Goal: Transaction & Acquisition: Subscribe to service/newsletter

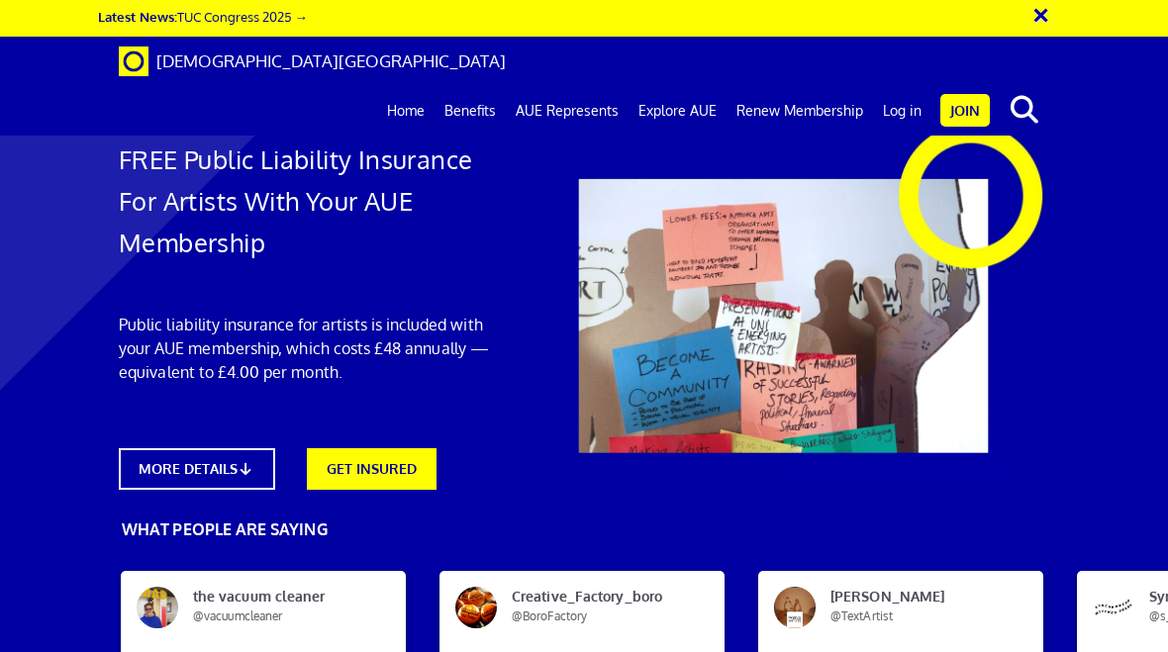
click at [980, 94] on link "Join" at bounding box center [964, 110] width 49 height 33
click at [972, 94] on link "Join" at bounding box center [964, 110] width 49 height 33
click at [987, 94] on link "Join" at bounding box center [964, 110] width 49 height 33
click at [984, 94] on link "Join" at bounding box center [964, 110] width 49 height 33
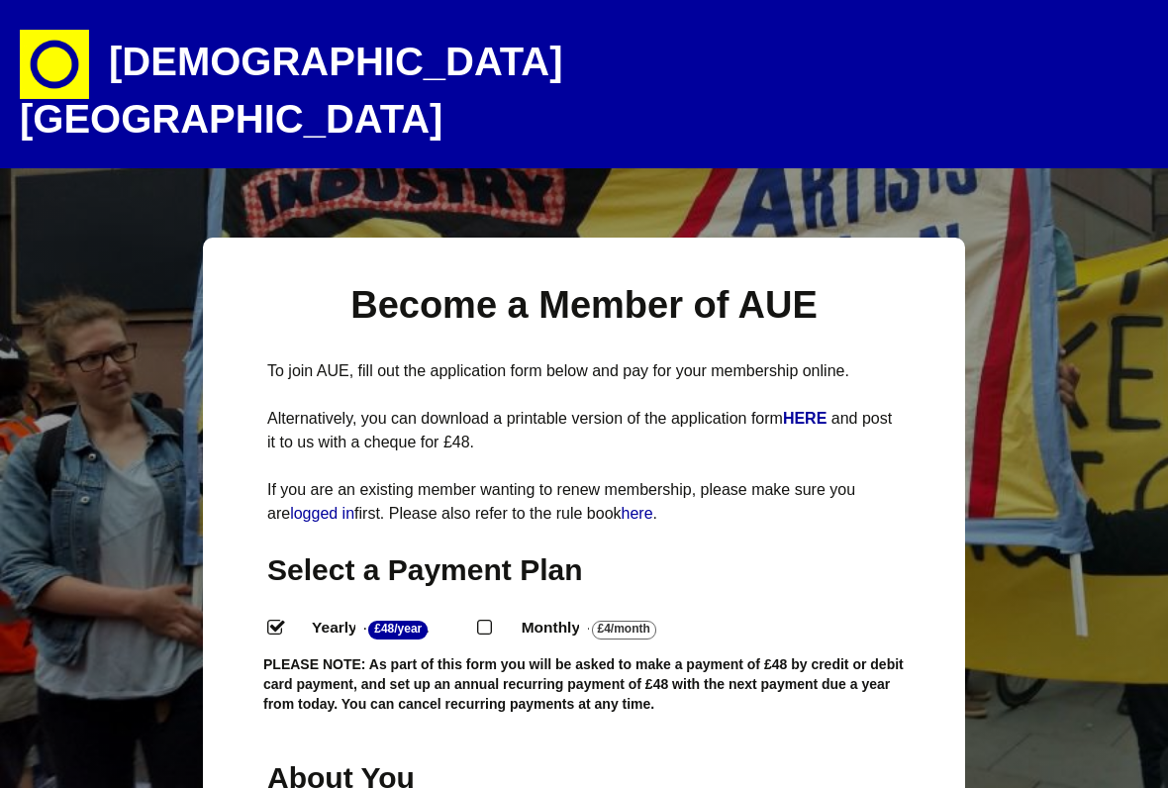
select select
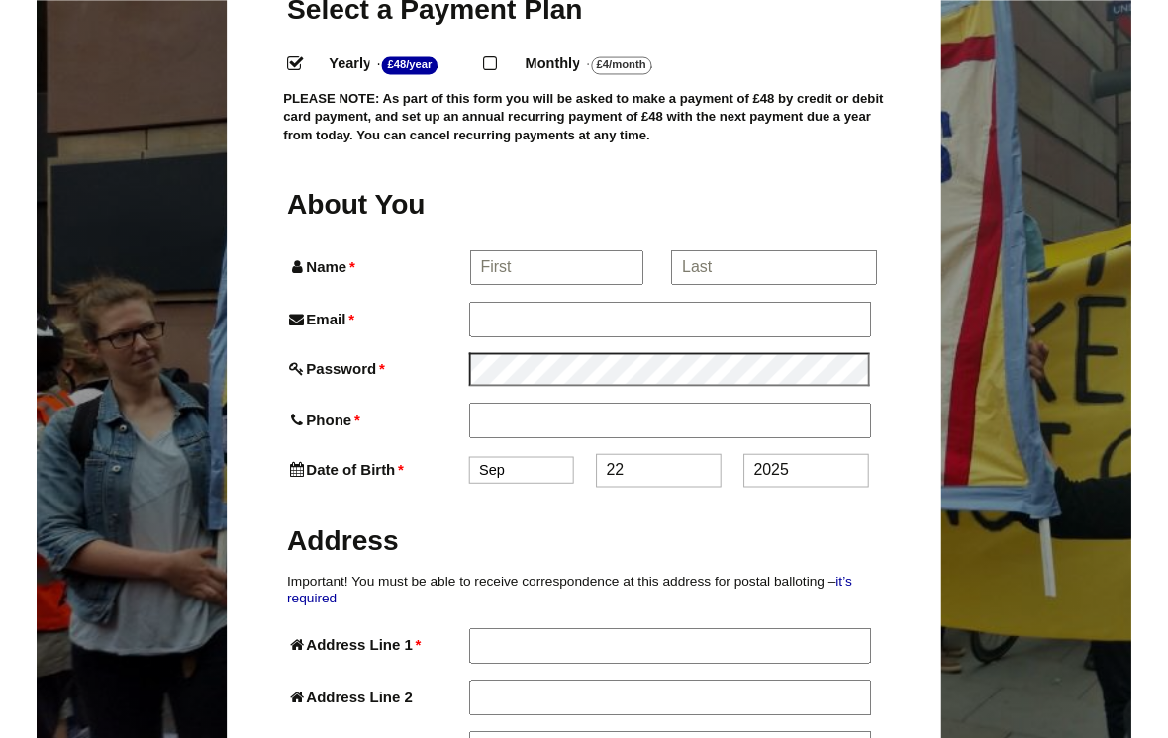
scroll to position [561, 0]
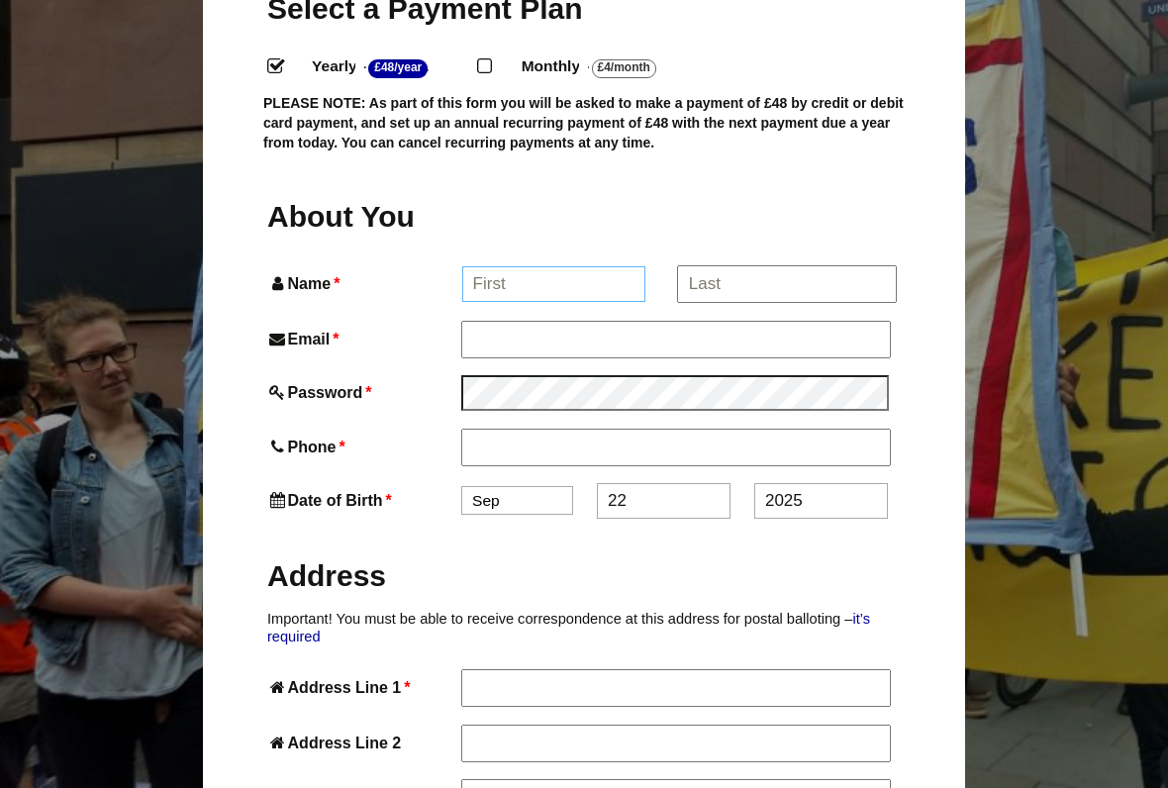
click at [486, 266] on input "Name *" at bounding box center [554, 284] width 184 height 36
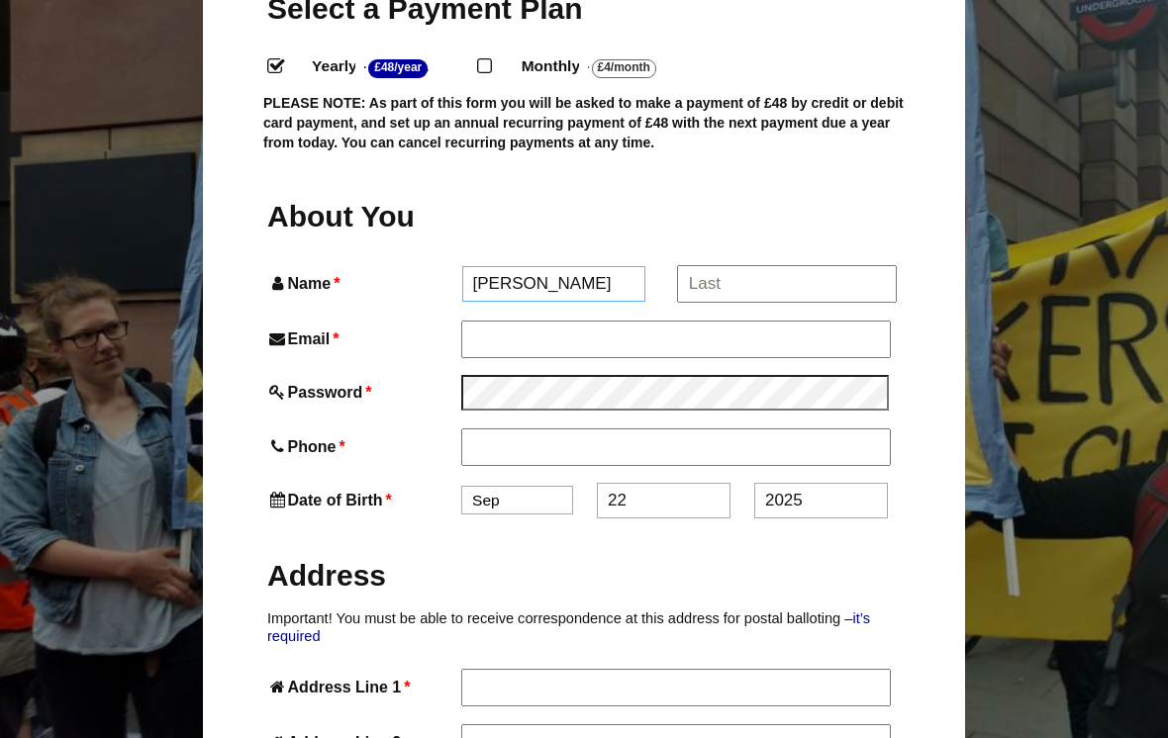
type input "Ann"
click at [728, 266] on input "*" at bounding box center [786, 284] width 219 height 36
type input "Bielecka"
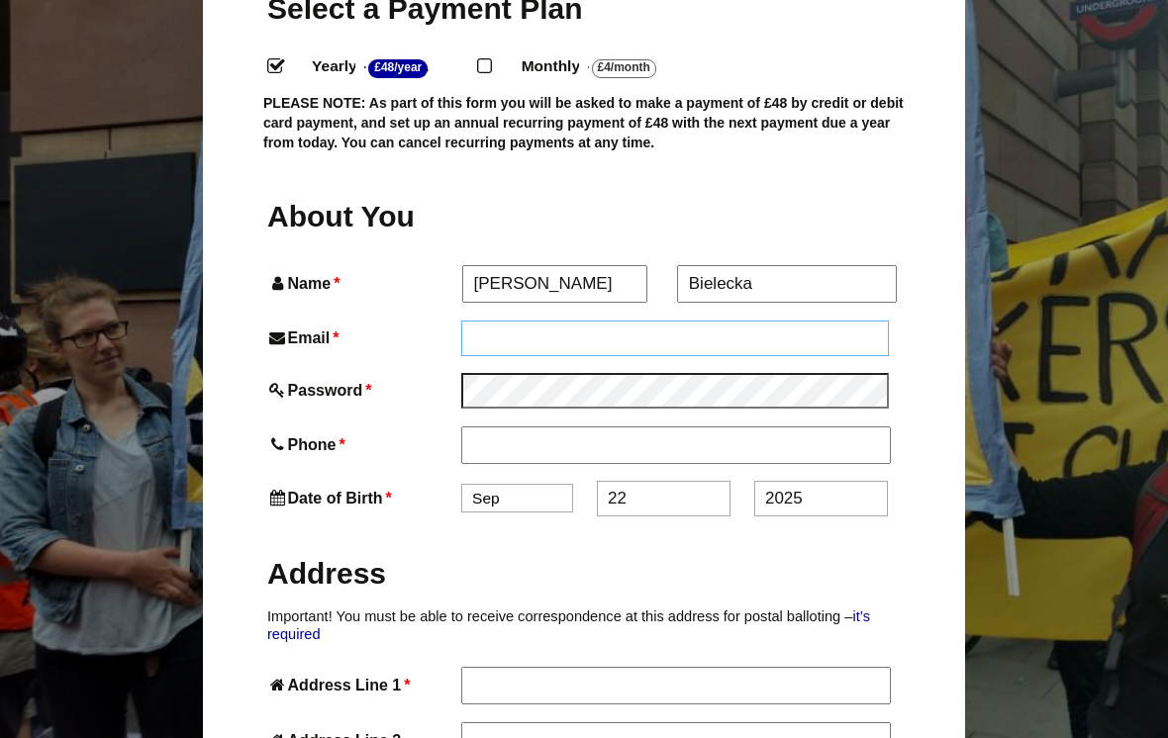
click at [554, 321] on input "Email *" at bounding box center [675, 339] width 428 height 36
type input "A"
type input "anniebielecka@hotmail.com"
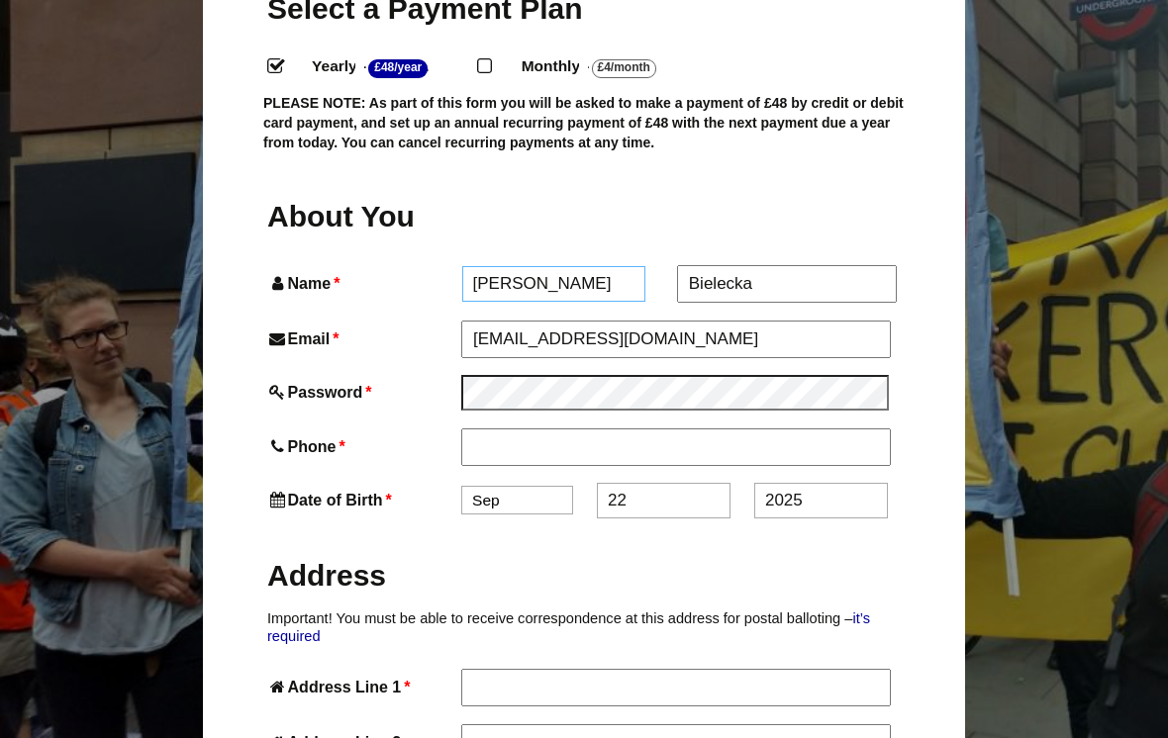
click at [518, 266] on input "Ann" at bounding box center [554, 284] width 184 height 36
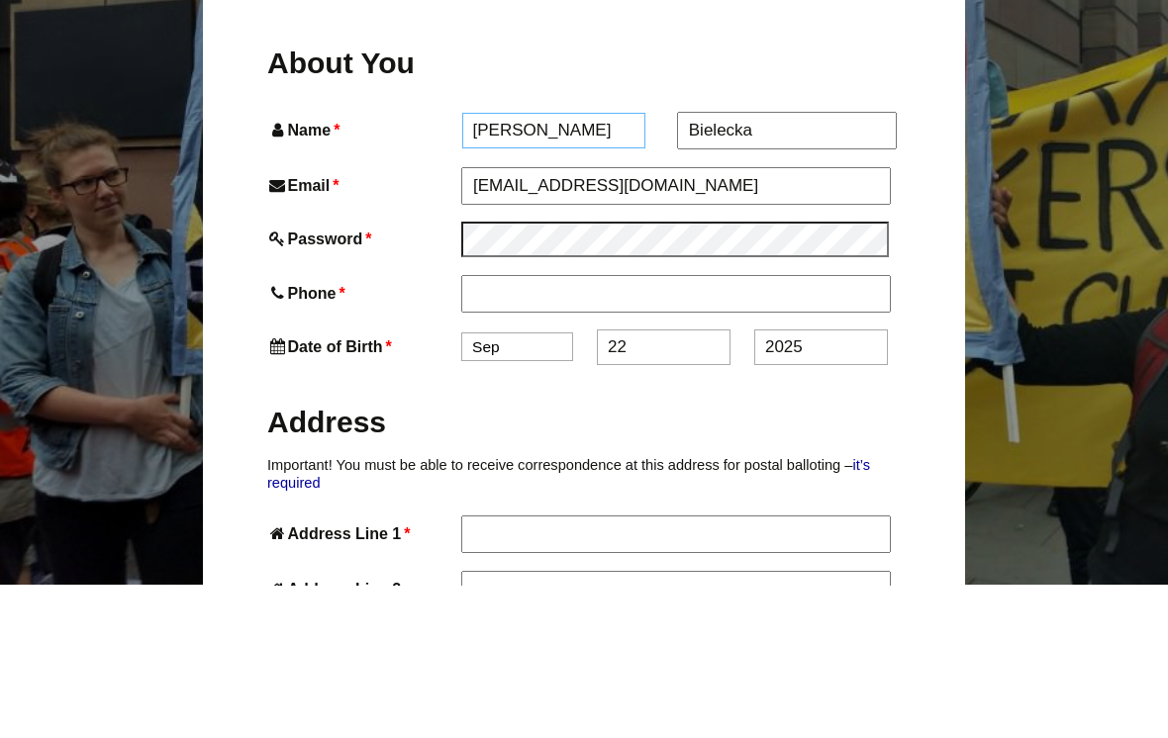
type input "Annie"
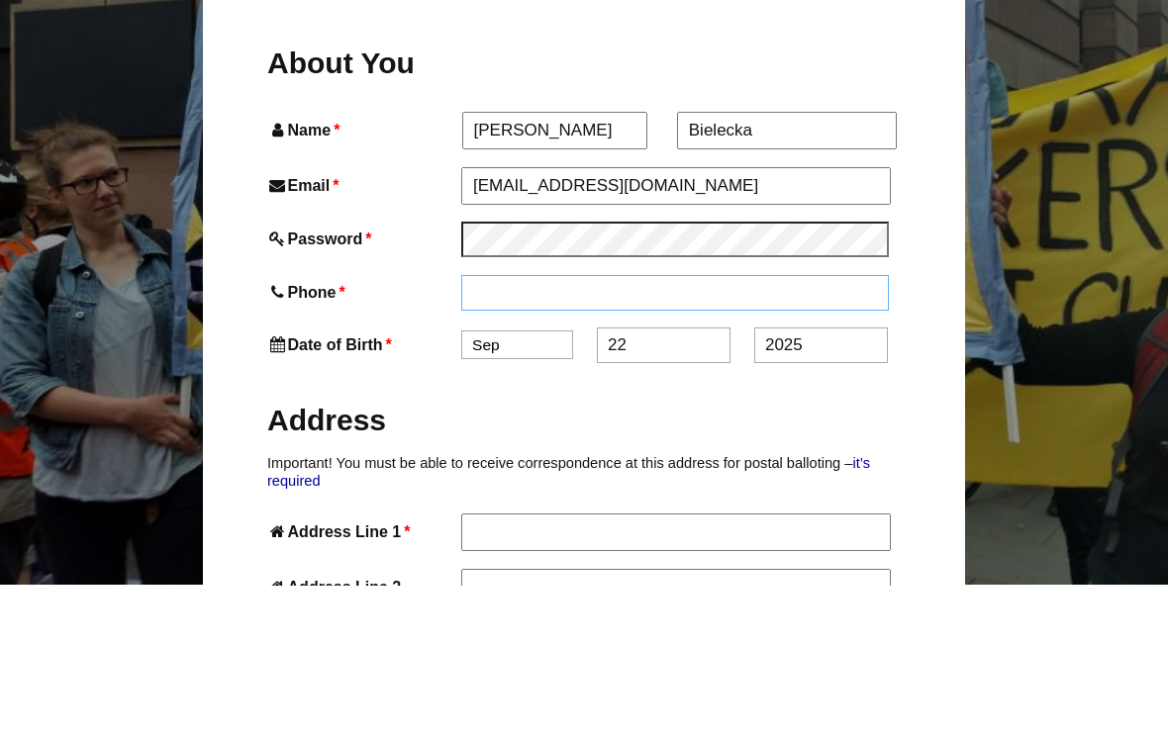
click at [479, 429] on input "Phone *" at bounding box center [675, 447] width 428 height 36
type input "0"
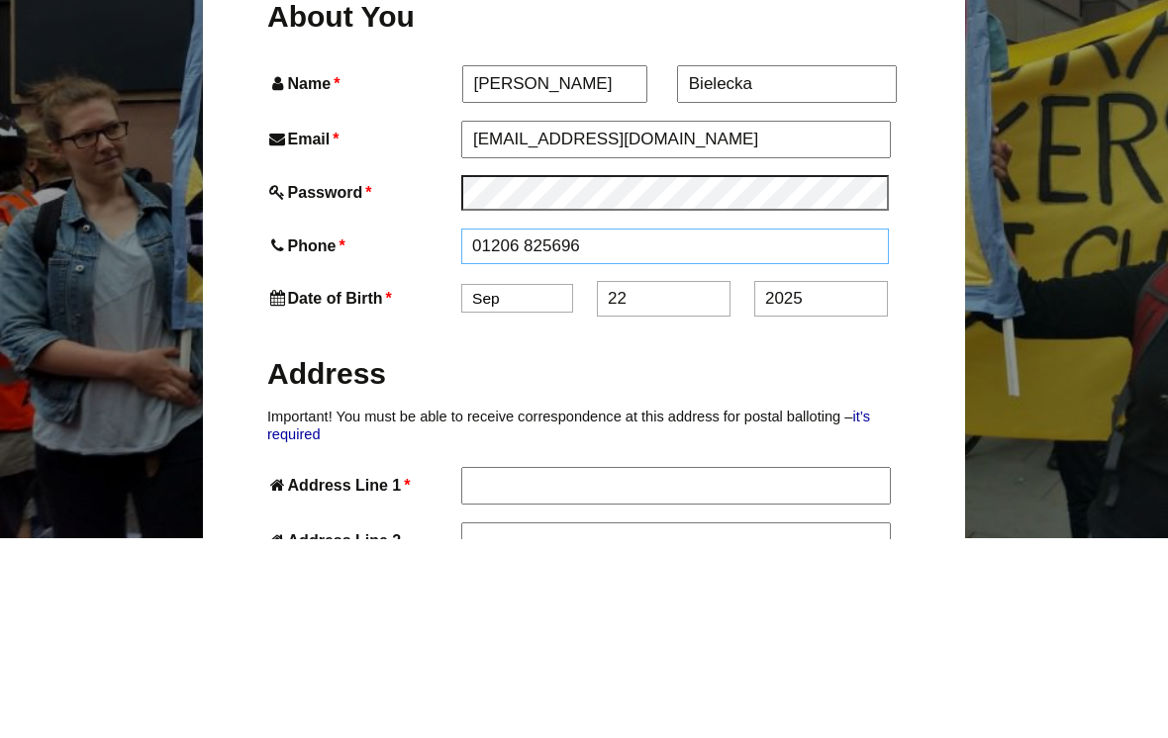
type input "01206 825696"
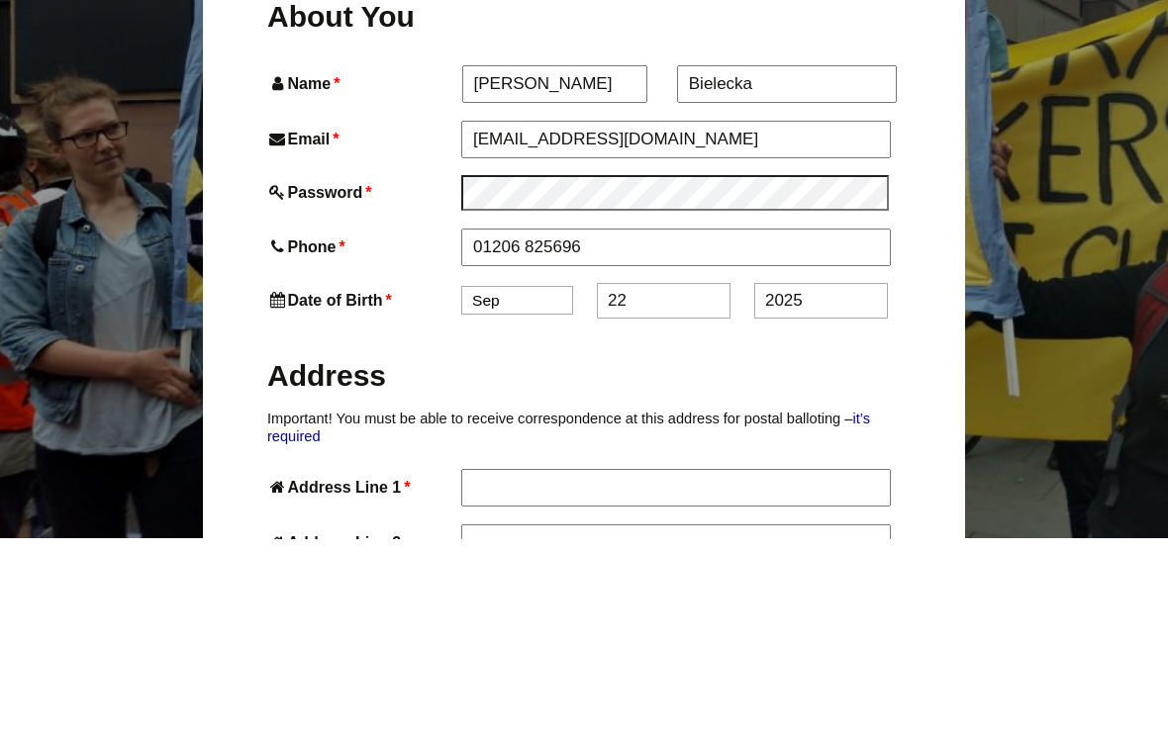
click at [499, 486] on select "Jan Feb Mar Apr May Jun Jul Aug Sep Oct Nov Dec" at bounding box center [517, 500] width 112 height 29
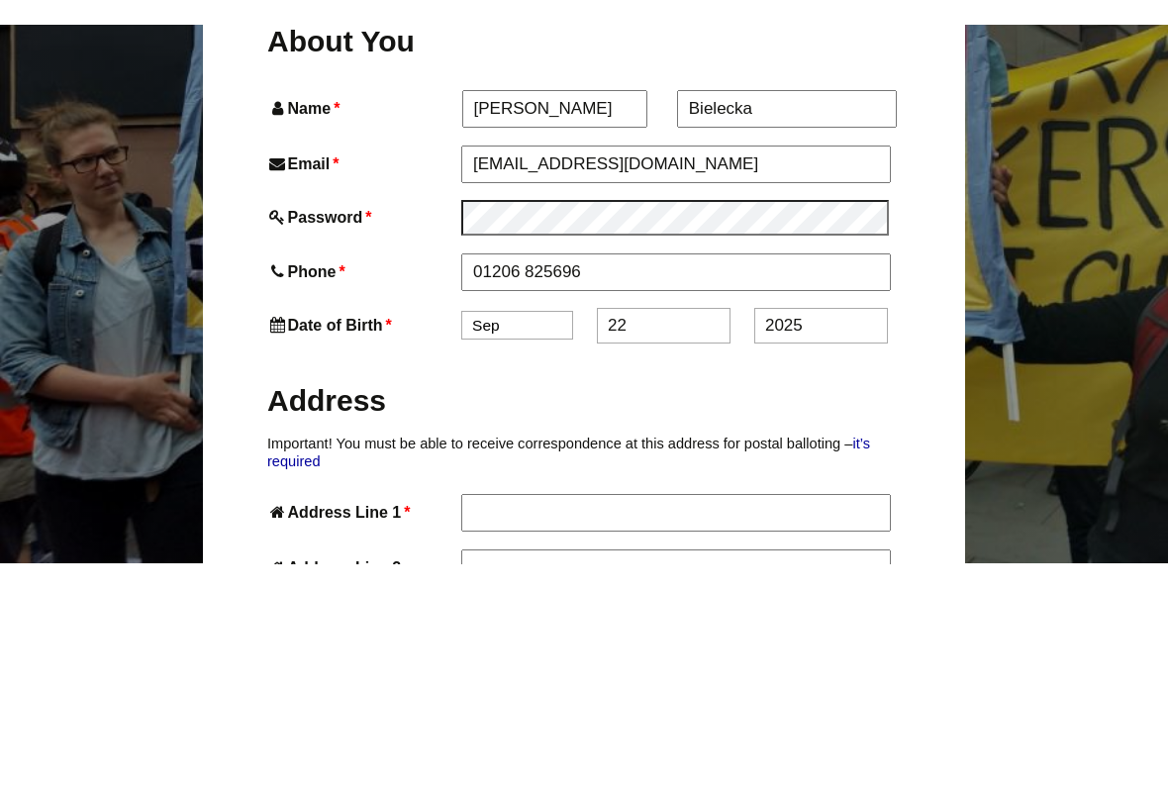
scroll to position [761, 0]
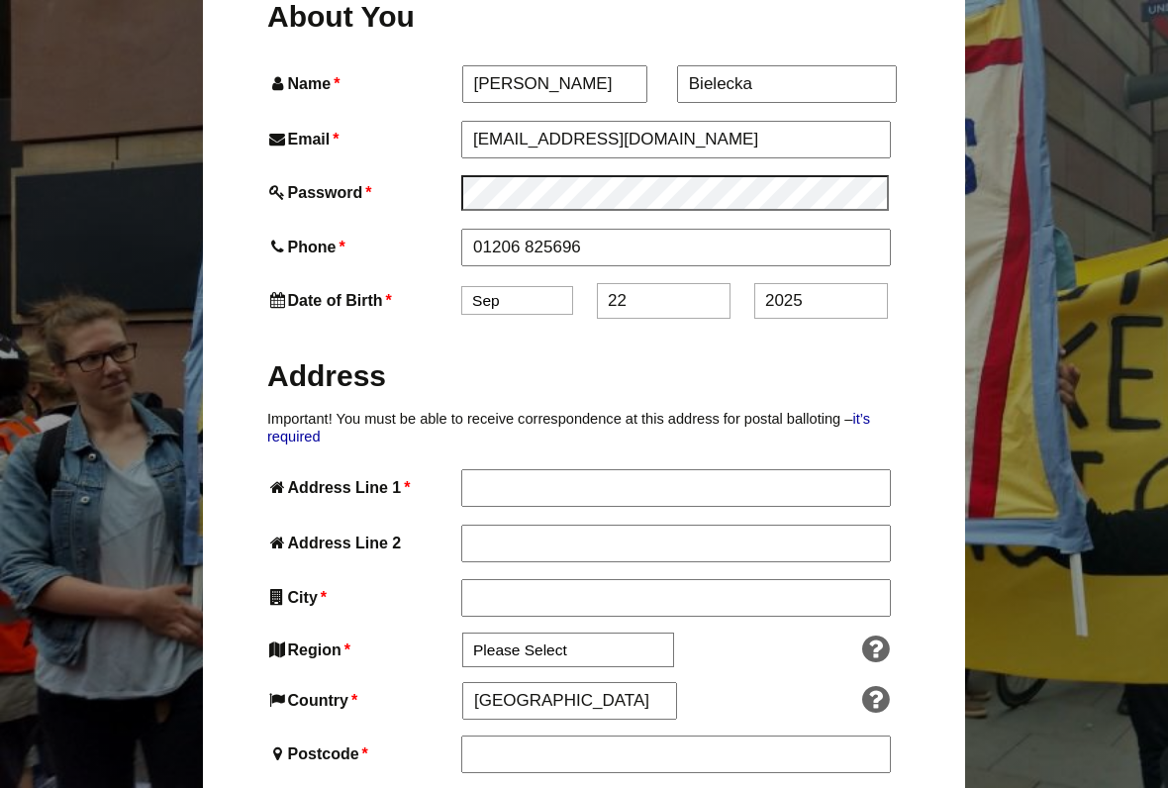
select select "6"
click at [634, 283] on input "22" at bounding box center [664, 301] width 134 height 36
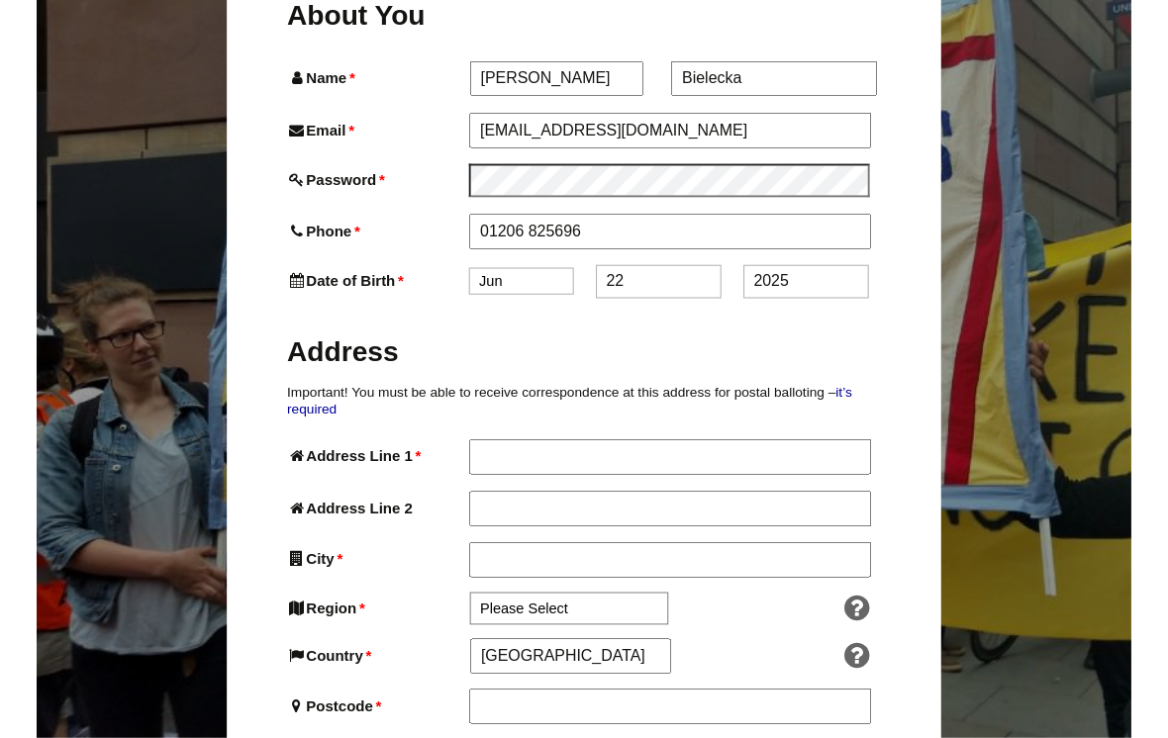
scroll to position [760, 0]
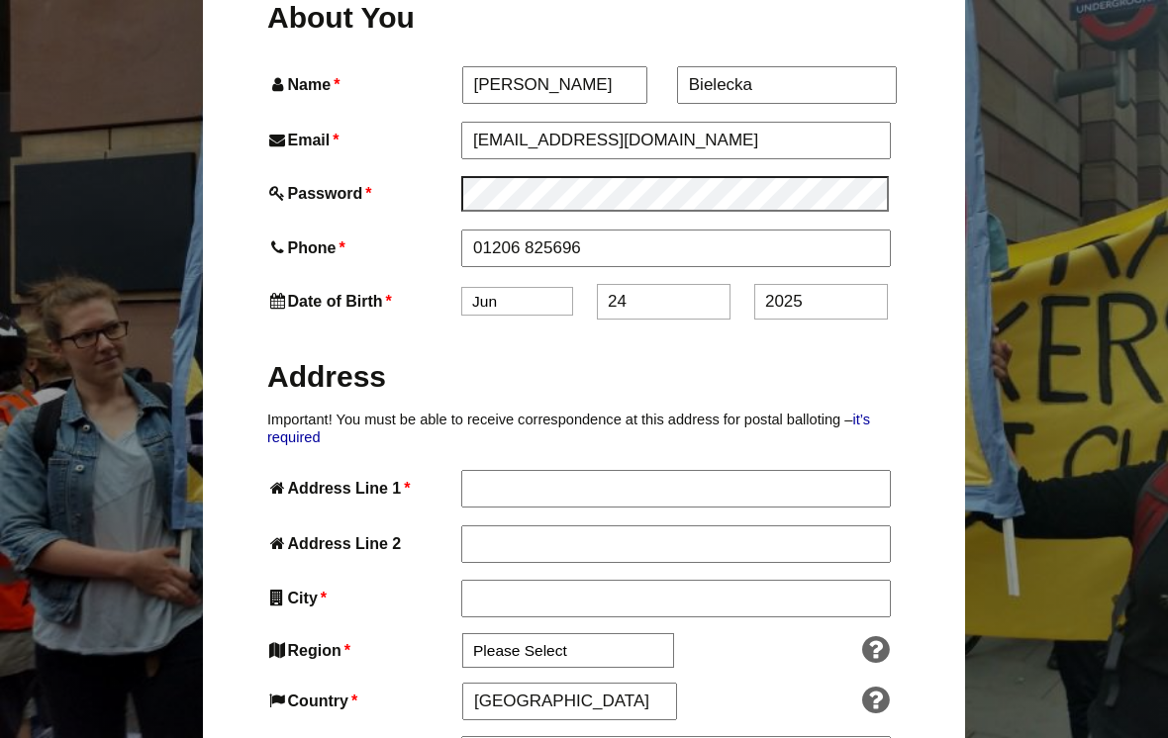
type input "24"
click at [831, 284] on input "2025" at bounding box center [821, 302] width 134 height 36
type input "2"
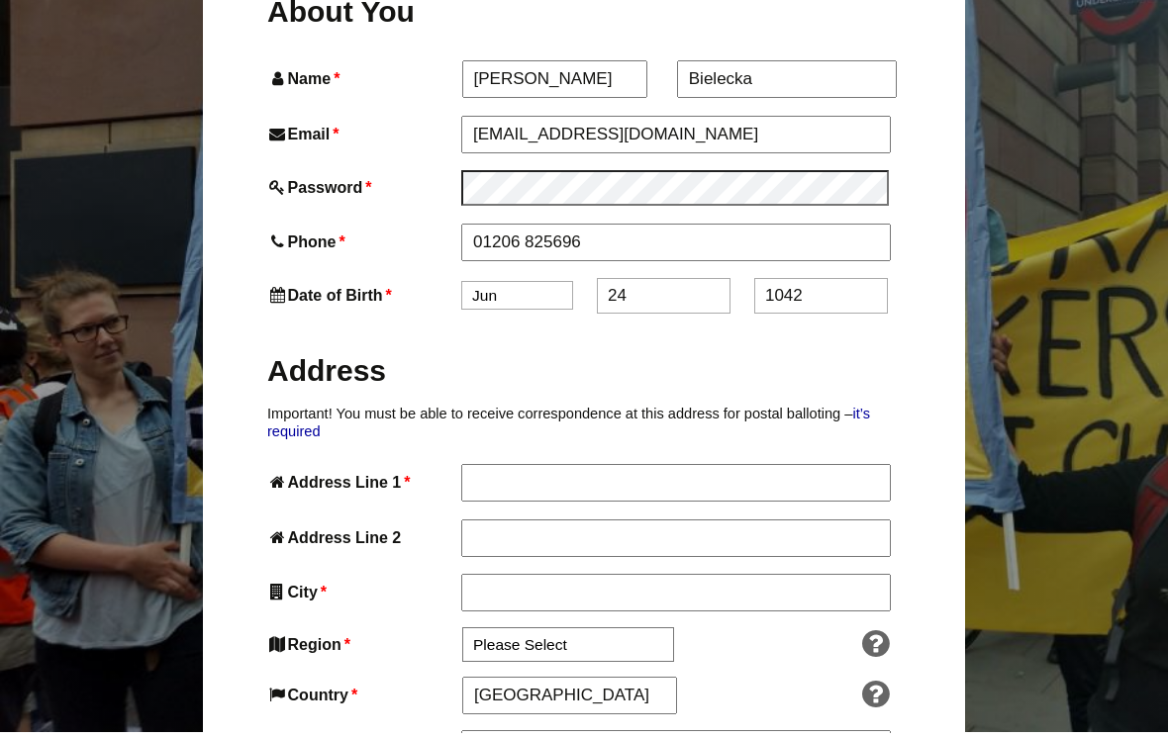
scroll to position [759, 0]
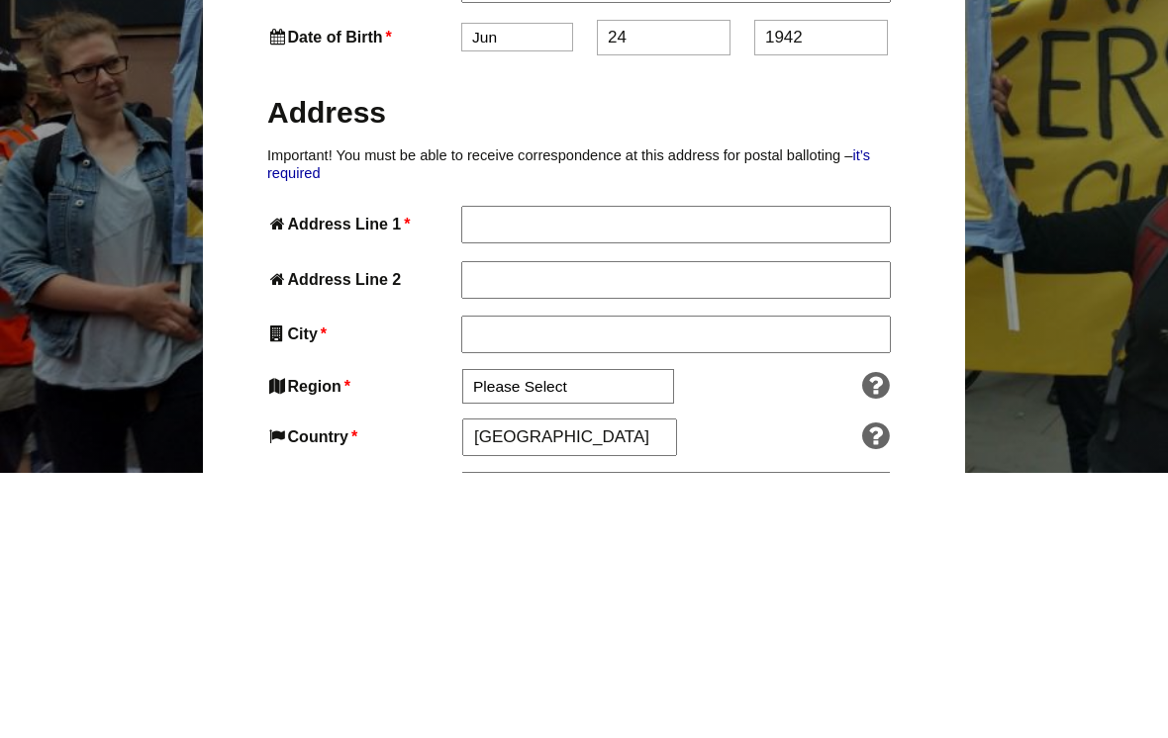
type input "1942"
click at [474, 471] on input "Address Line 1 *" at bounding box center [675, 489] width 428 height 36
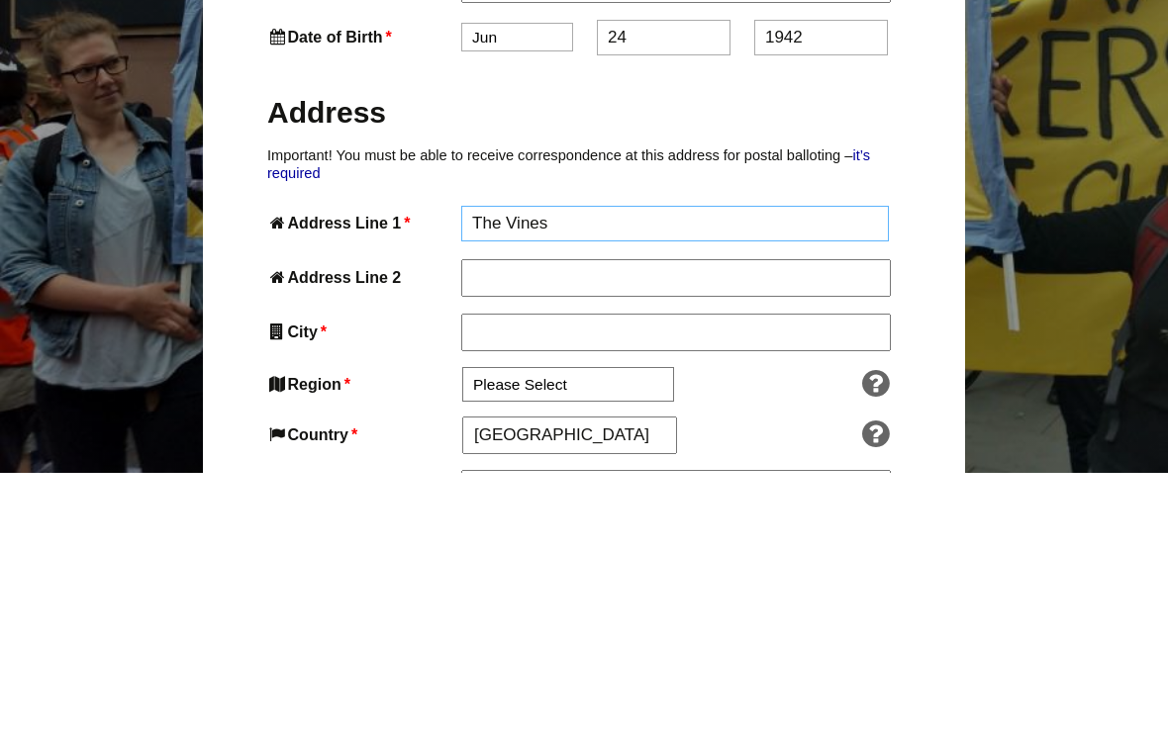
type input "The Vines"
click at [473, 526] on input "Address Line 2" at bounding box center [675, 544] width 428 height 36
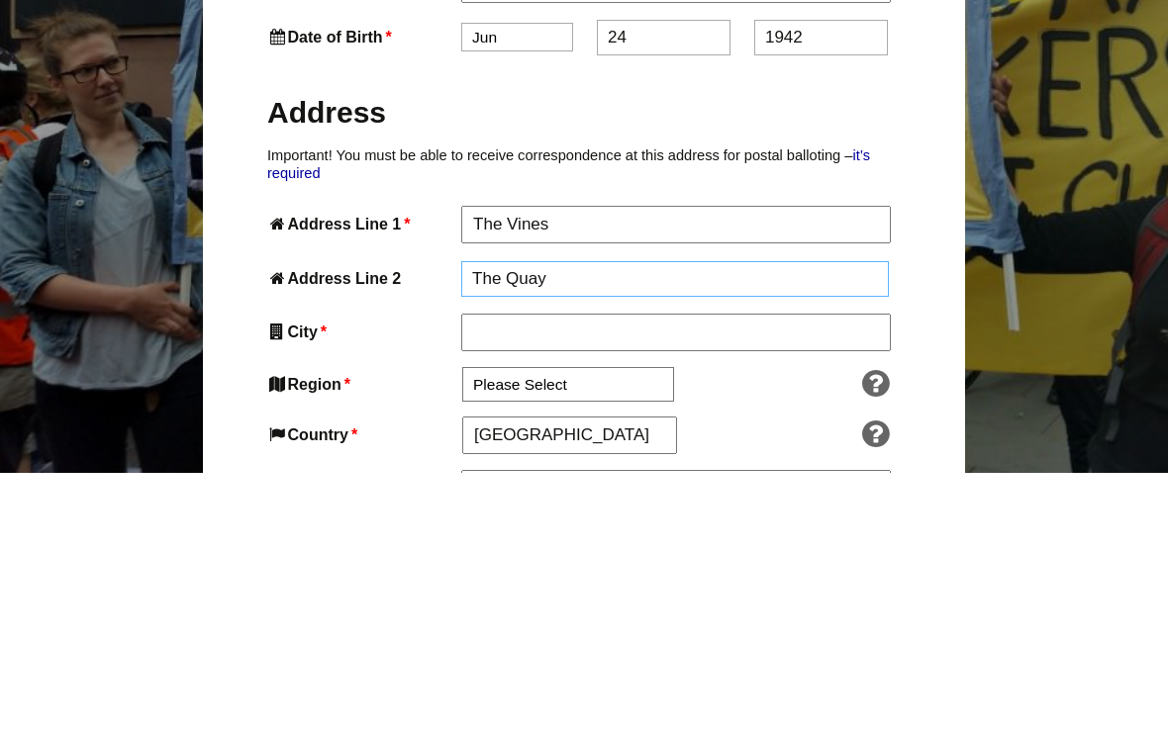
type input "The Quay"
click at [479, 581] on input "City *" at bounding box center [675, 599] width 428 height 36
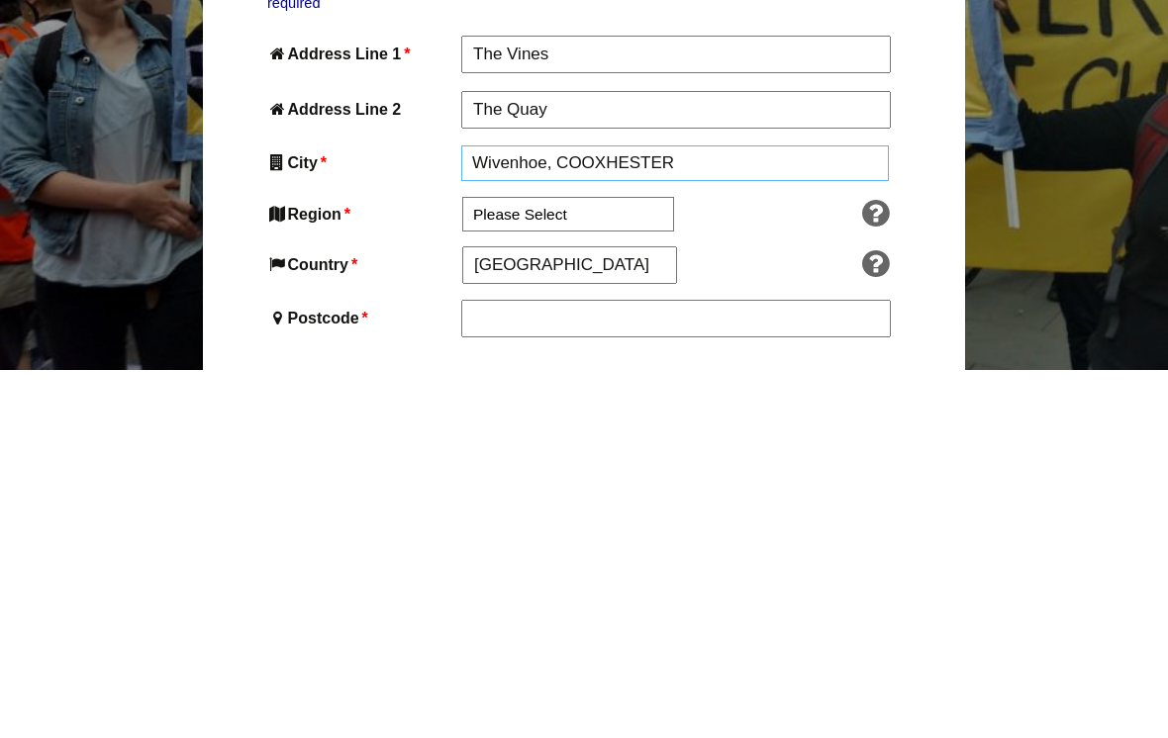
scroll to position [828, 0]
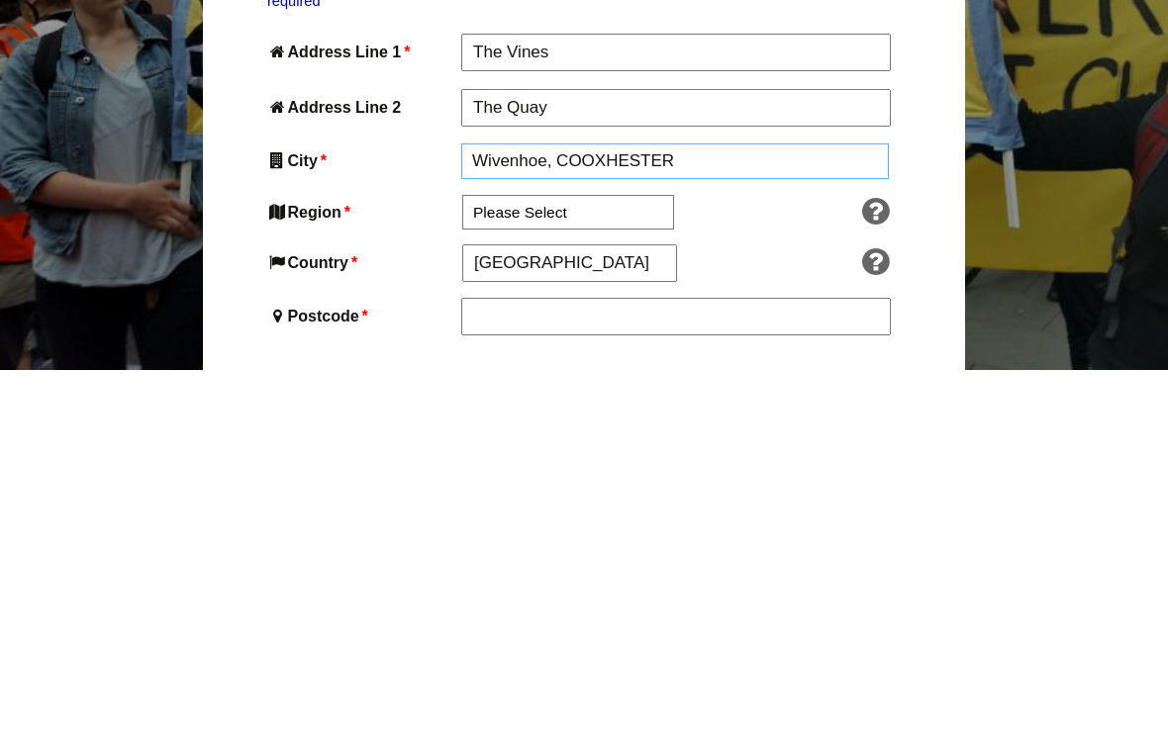
type input "Wivenhoe, COOXHESTER"
click at [489, 565] on select "Please Select South East England London North West England East of England West…" at bounding box center [568, 582] width 212 height 35
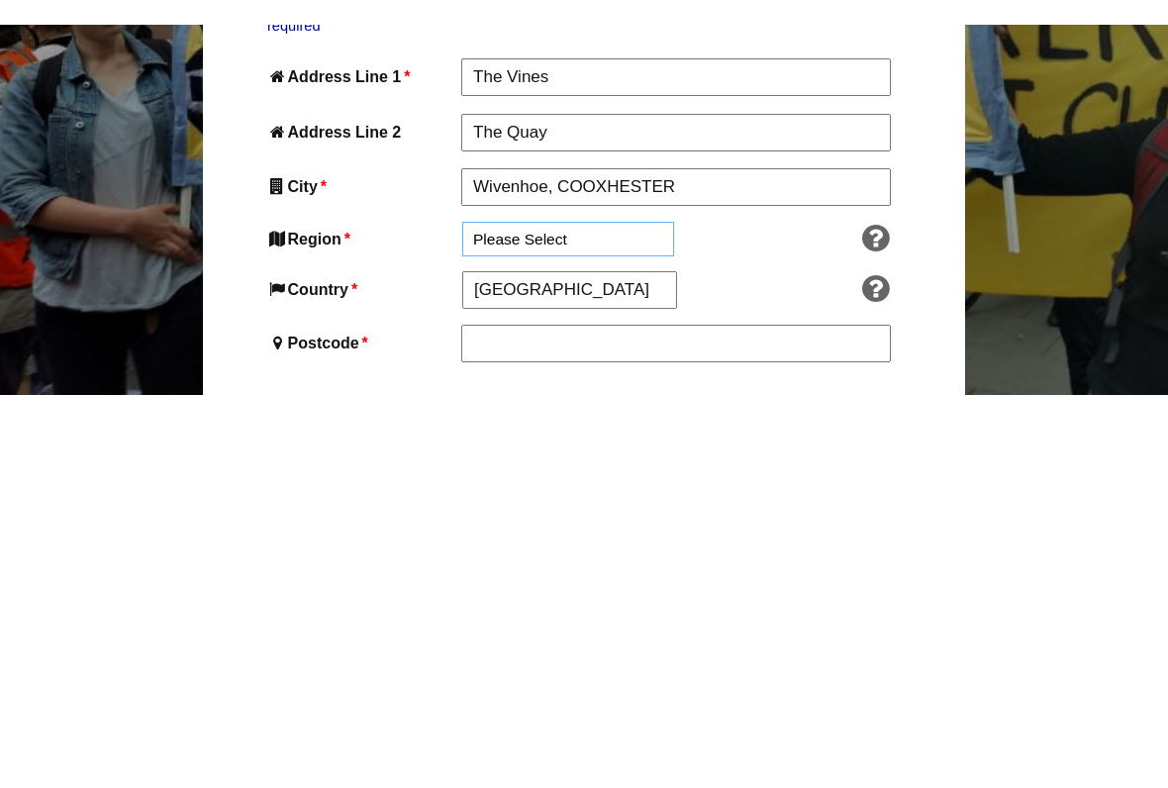
scroll to position [1197, 0]
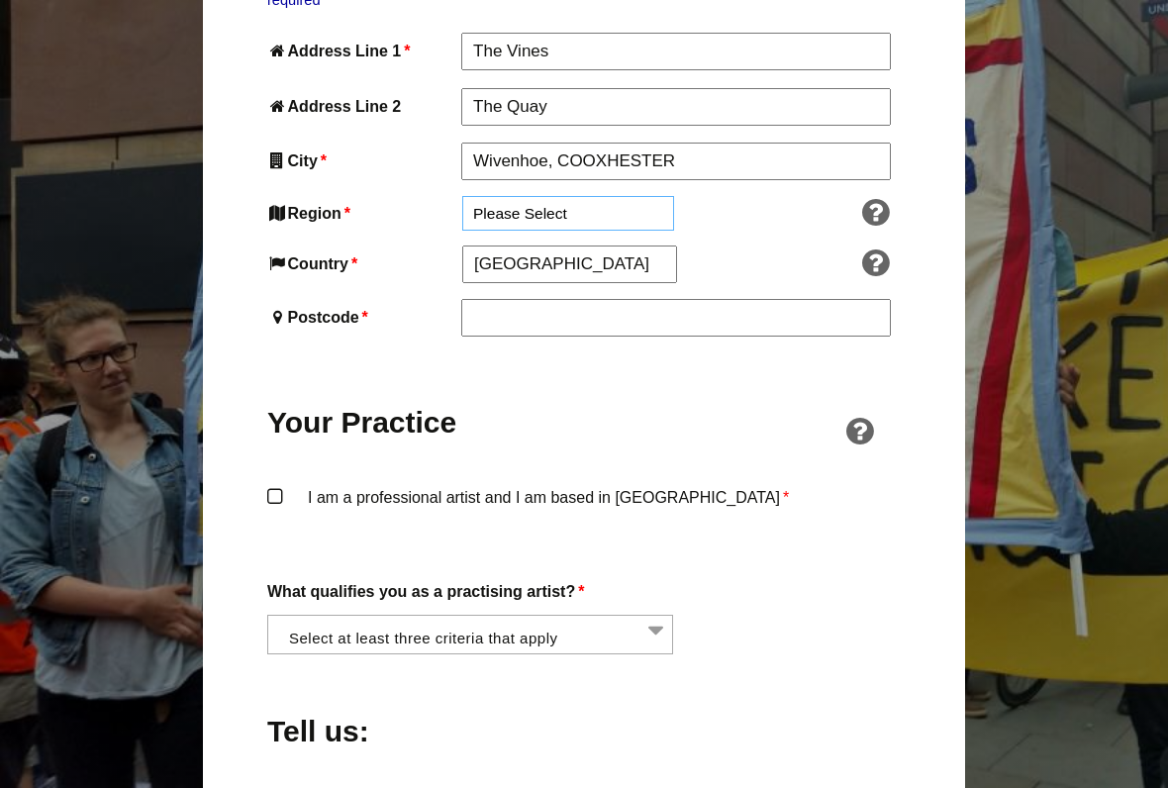
select select "East of England"
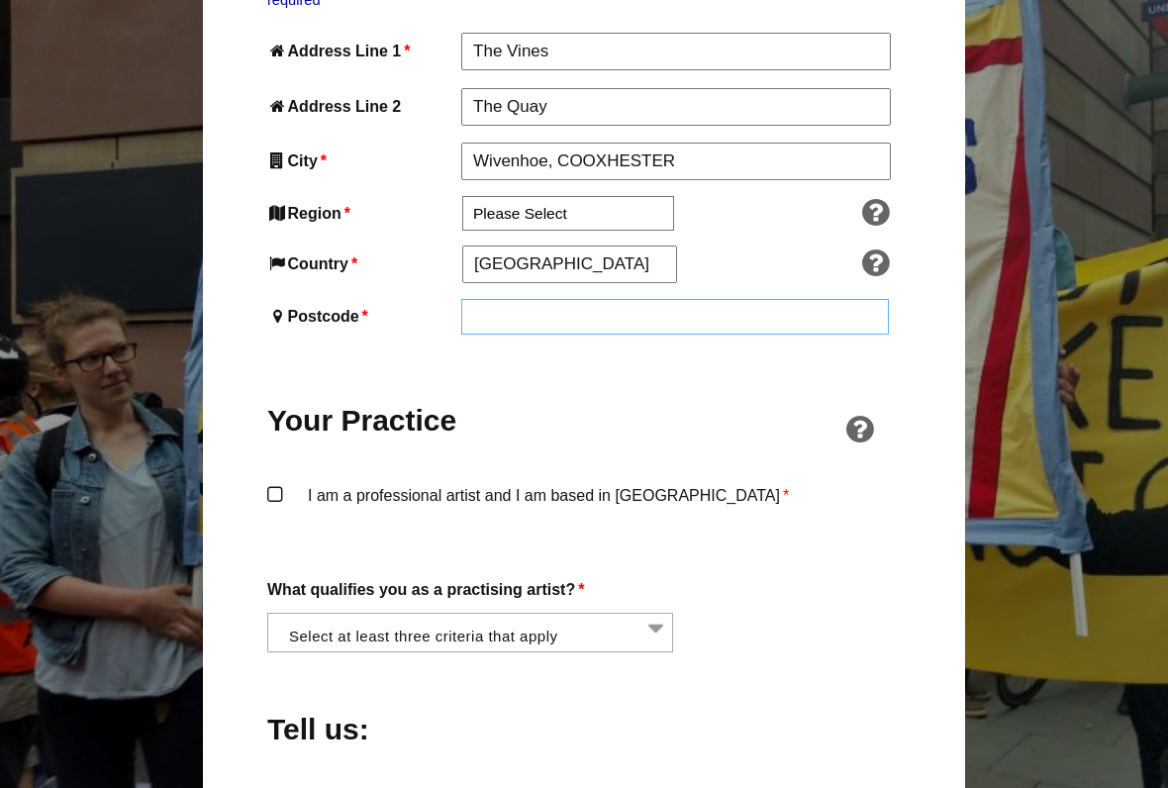
click at [482, 299] on input "Postcode *" at bounding box center [675, 317] width 428 height 36
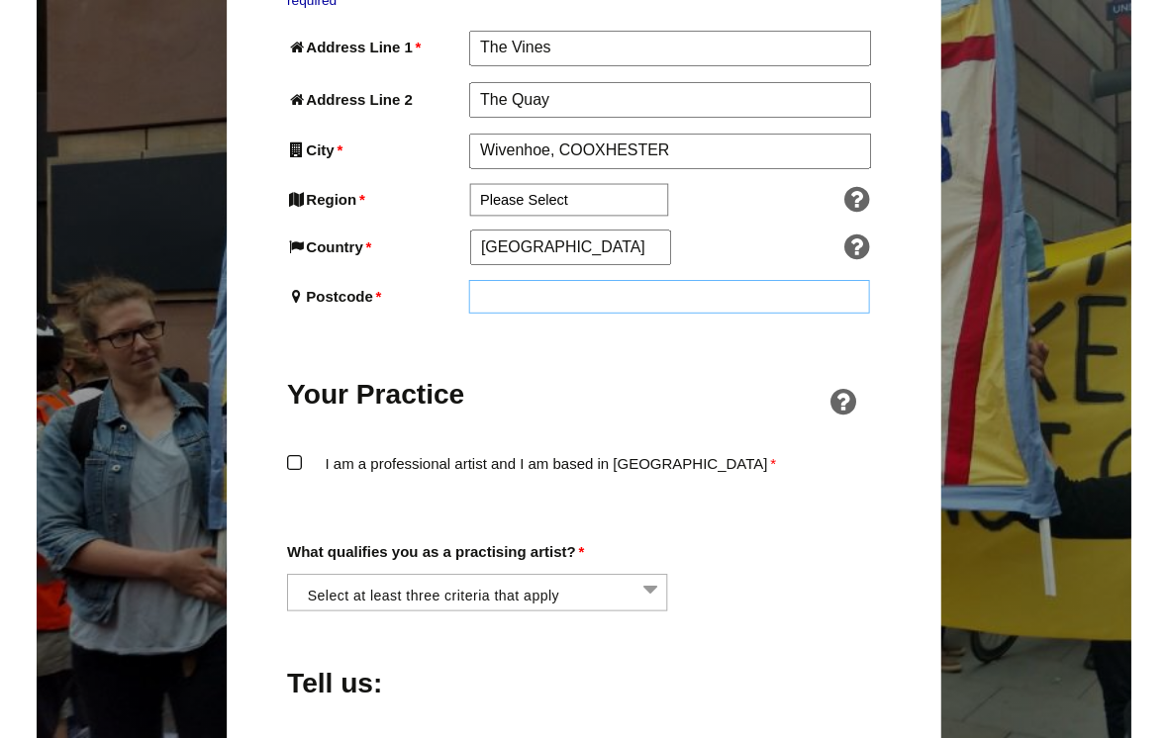
scroll to position [1196, 0]
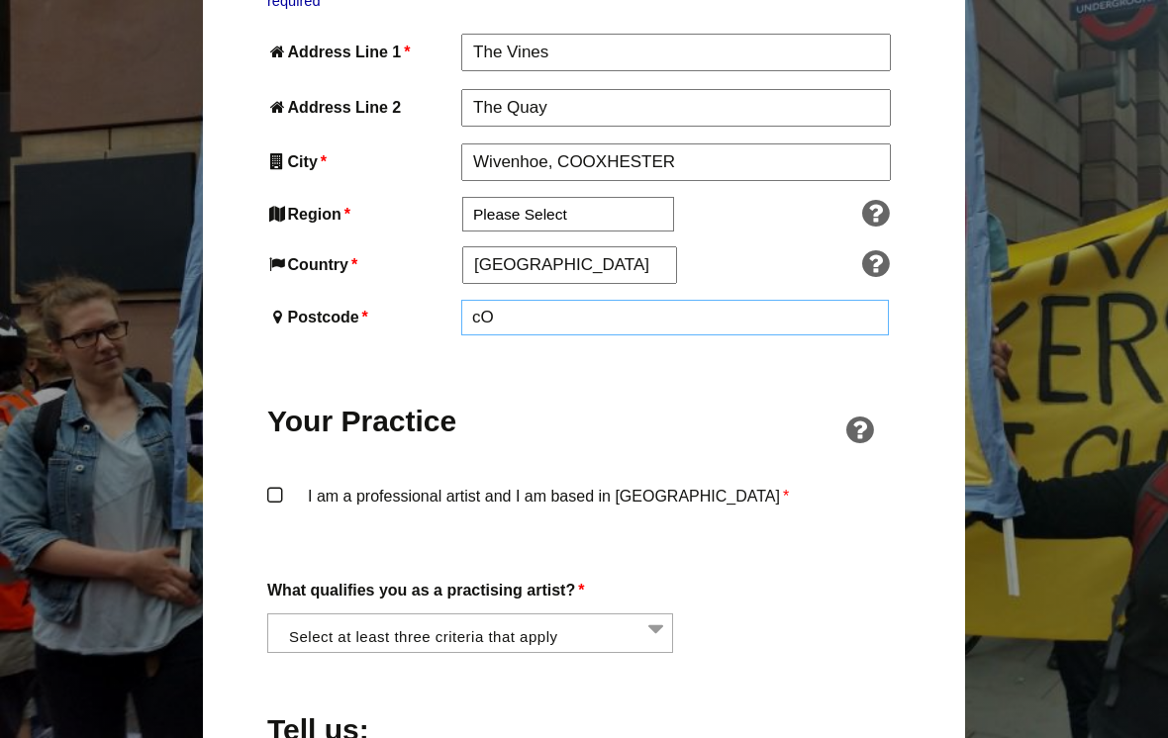
type input "c"
type input "C"
type input "C079"
type input "B"
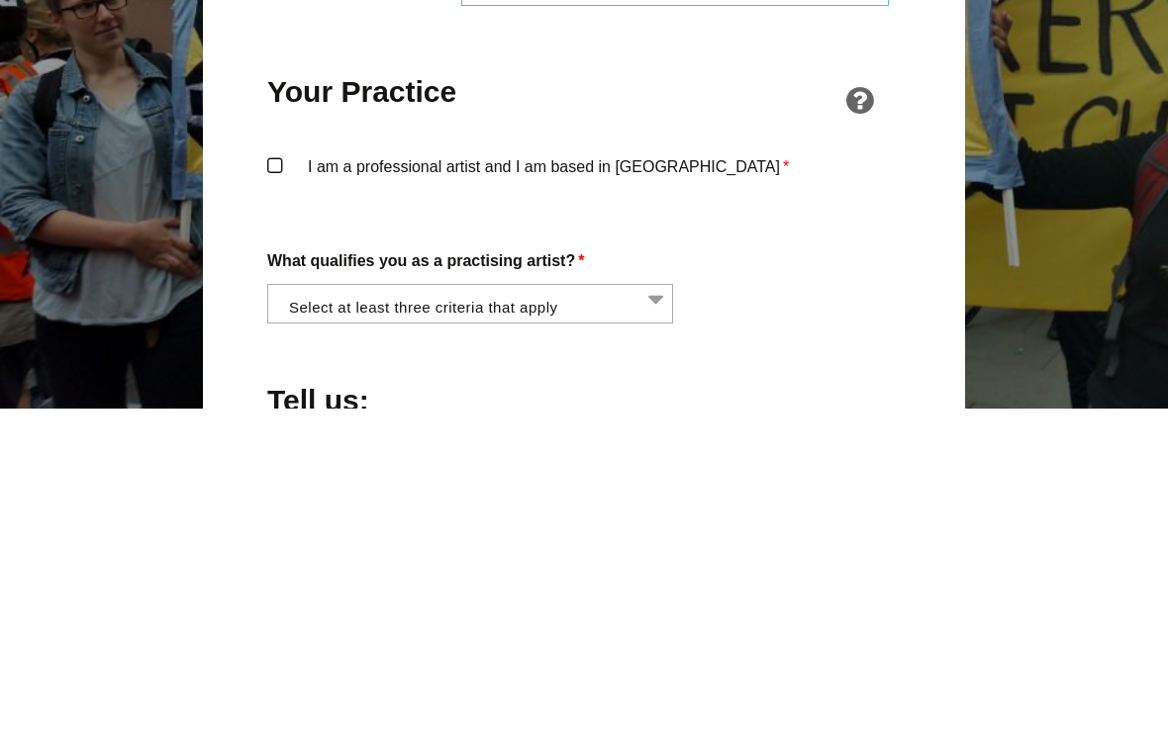
type input "c079bt"
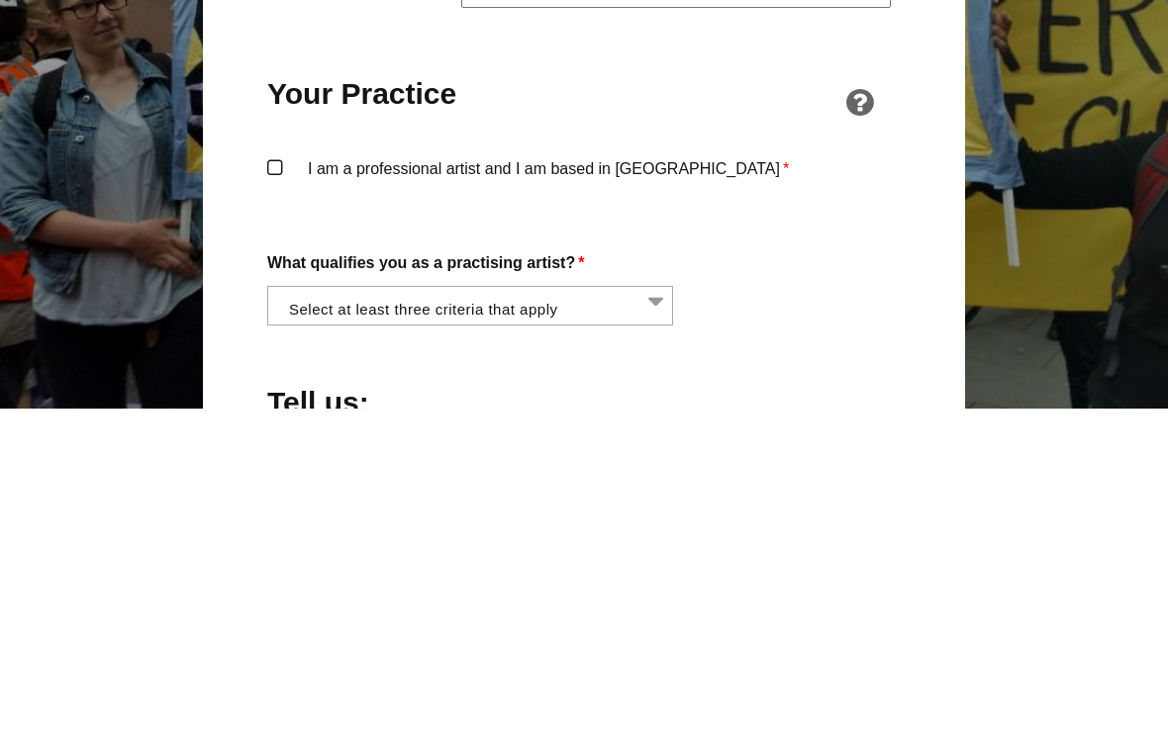
click at [947, 255] on div "Become a Member of AUE To join AUE, fill out the application form below and pay…" at bounding box center [584, 547] width 762 height 3012
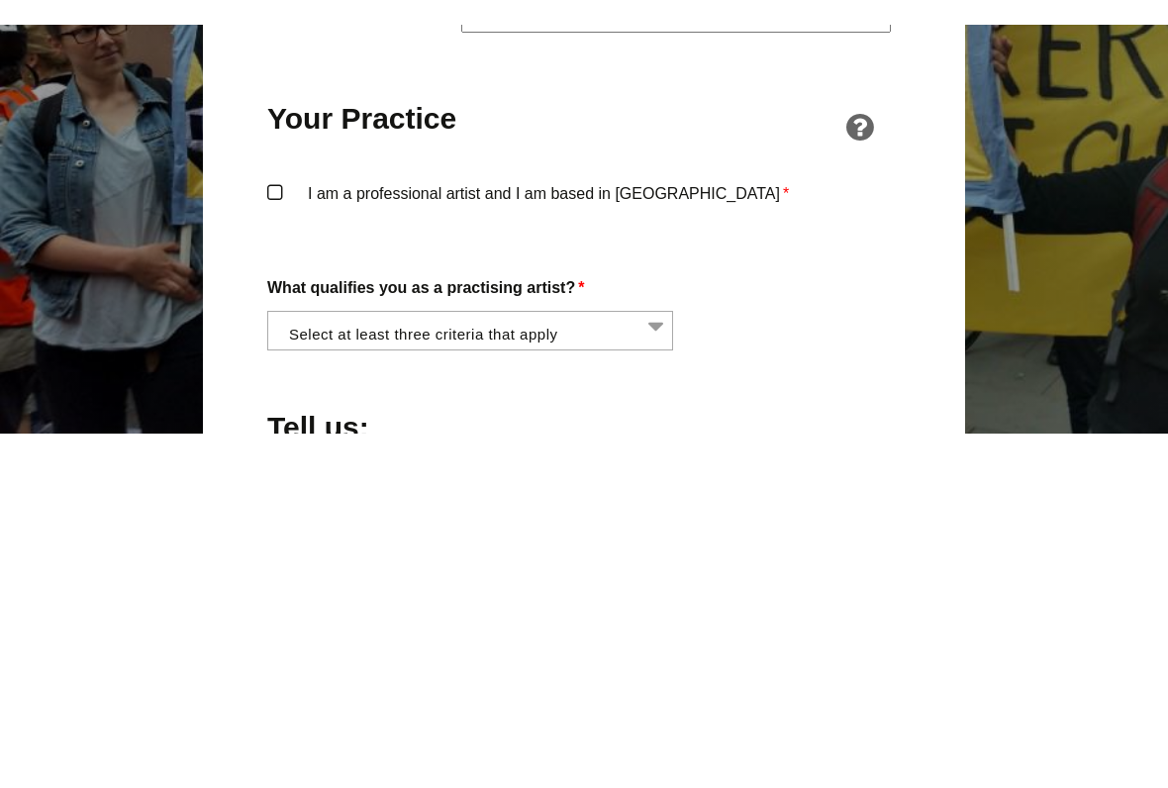
scroll to position [1527, 0]
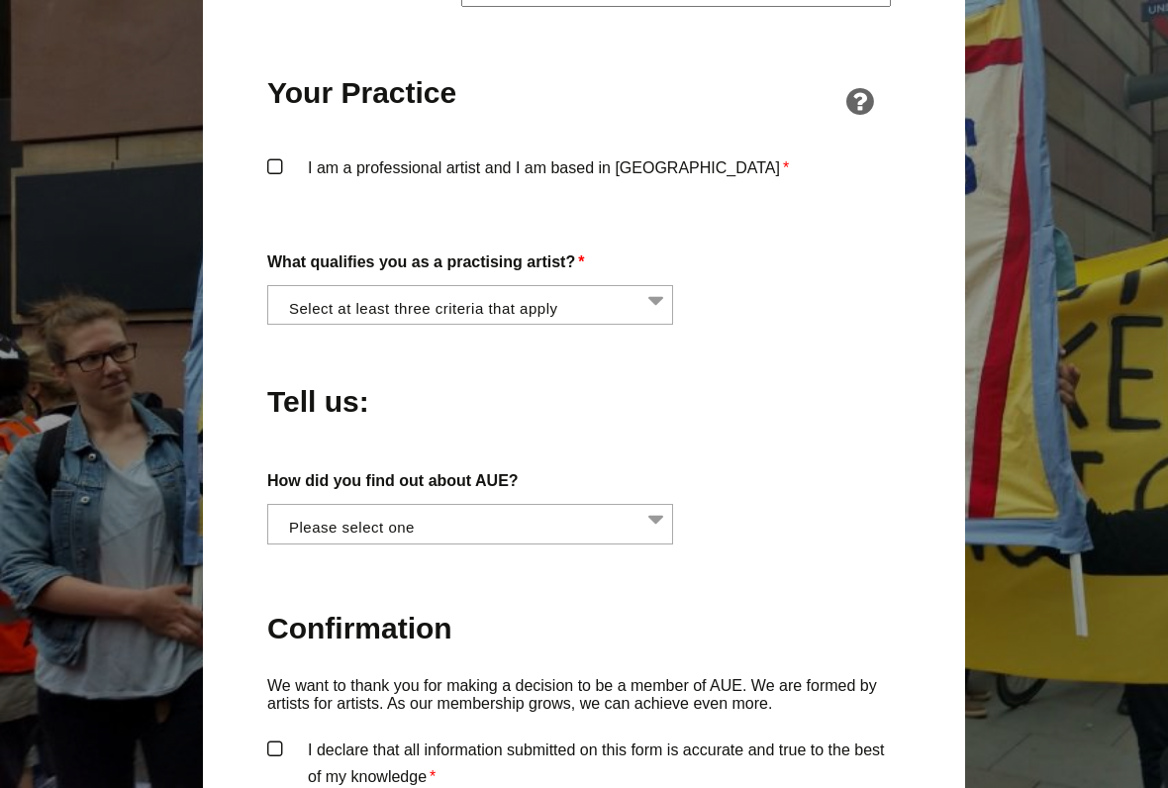
click at [273, 154] on label "I am a professional artist and I am based in England *" at bounding box center [583, 183] width 633 height 59
click at [0, 0] on input "I am a professional artist and I am based in England *" at bounding box center [0, 0] width 0 height 0
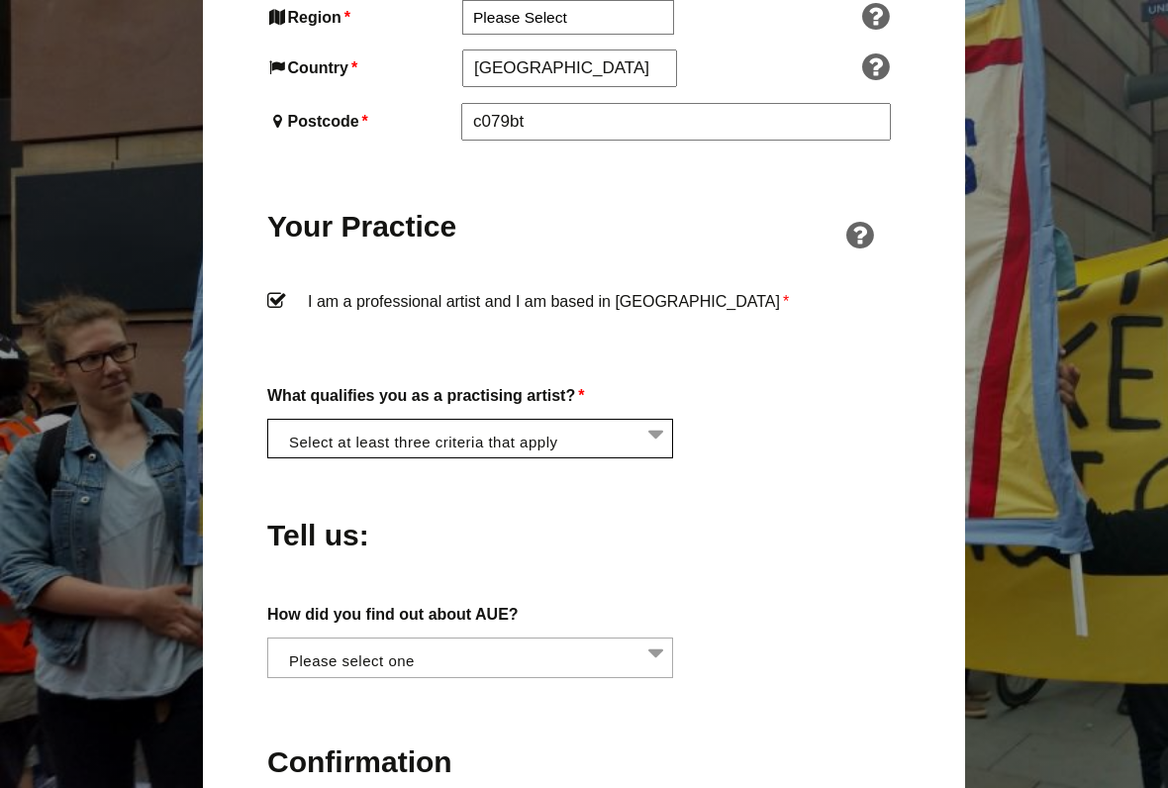
scroll to position [1407, 0]
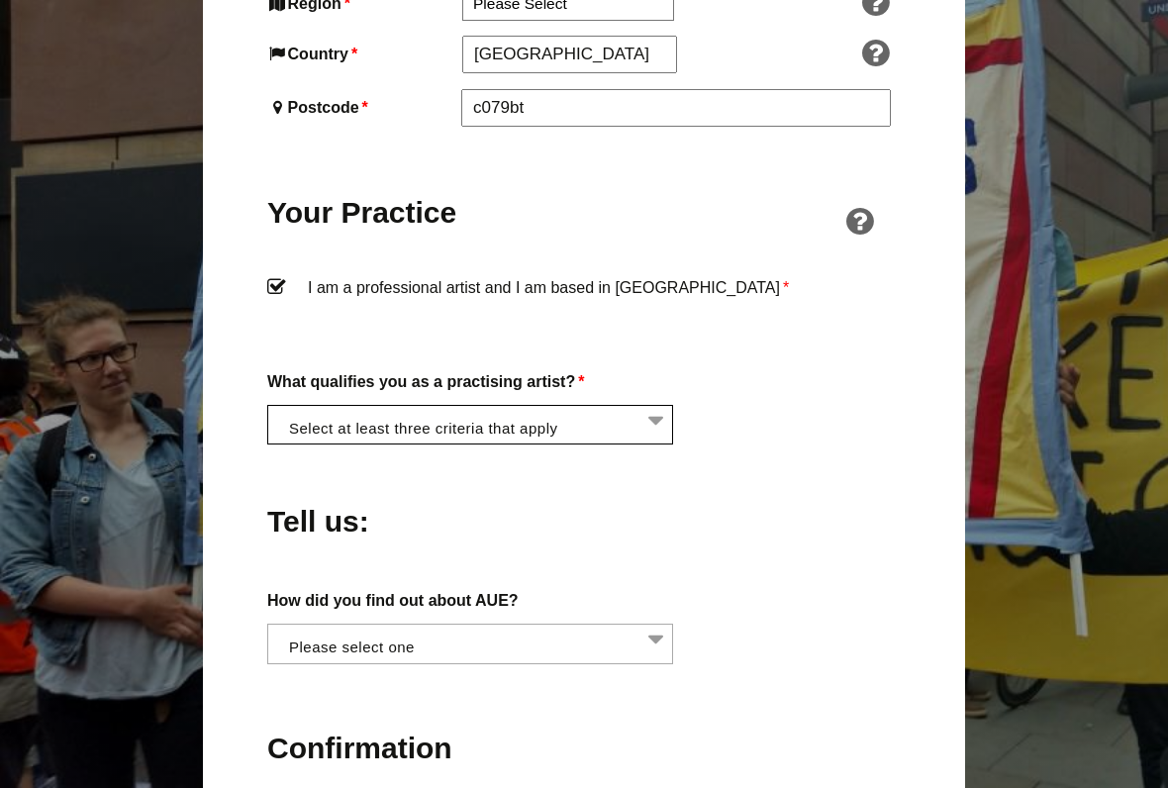
click at [320, 406] on li at bounding box center [476, 423] width 406 height 34
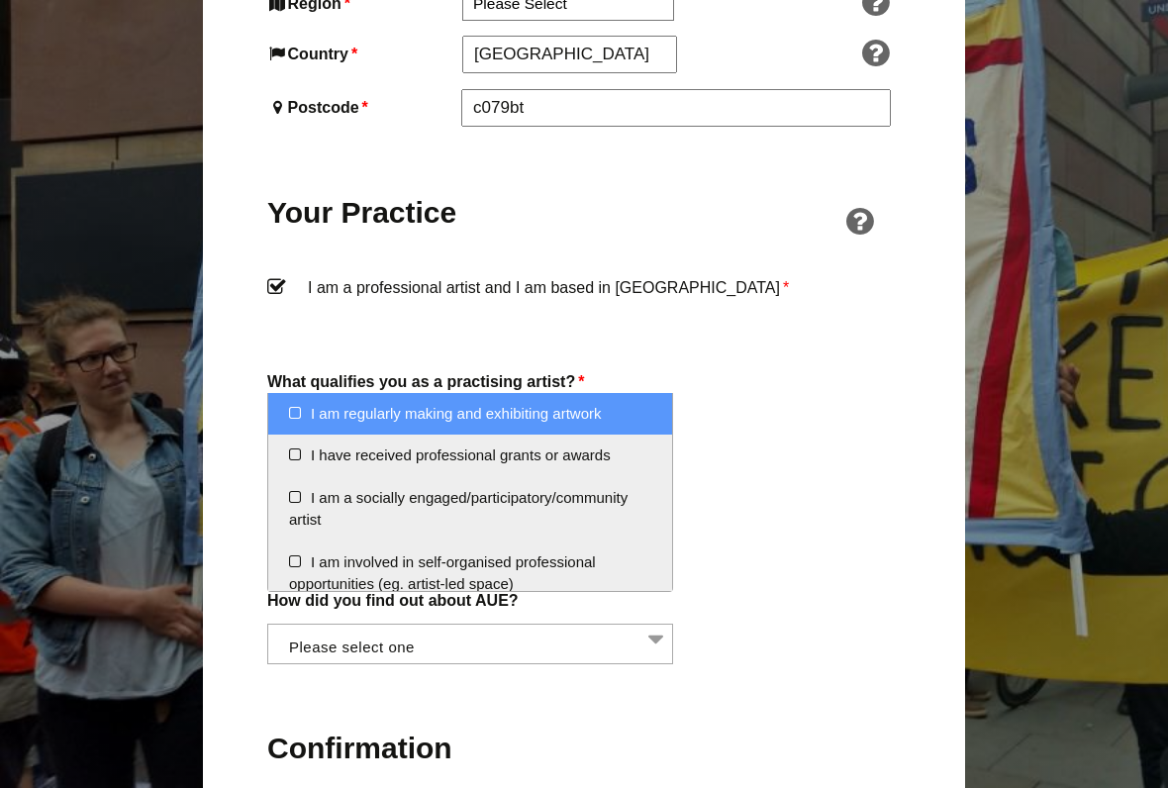
click at [292, 414] on li "I am regularly making and exhibiting artwork" at bounding box center [470, 414] width 404 height 43
select select "regularly_making_and_exhibiting_artwork"
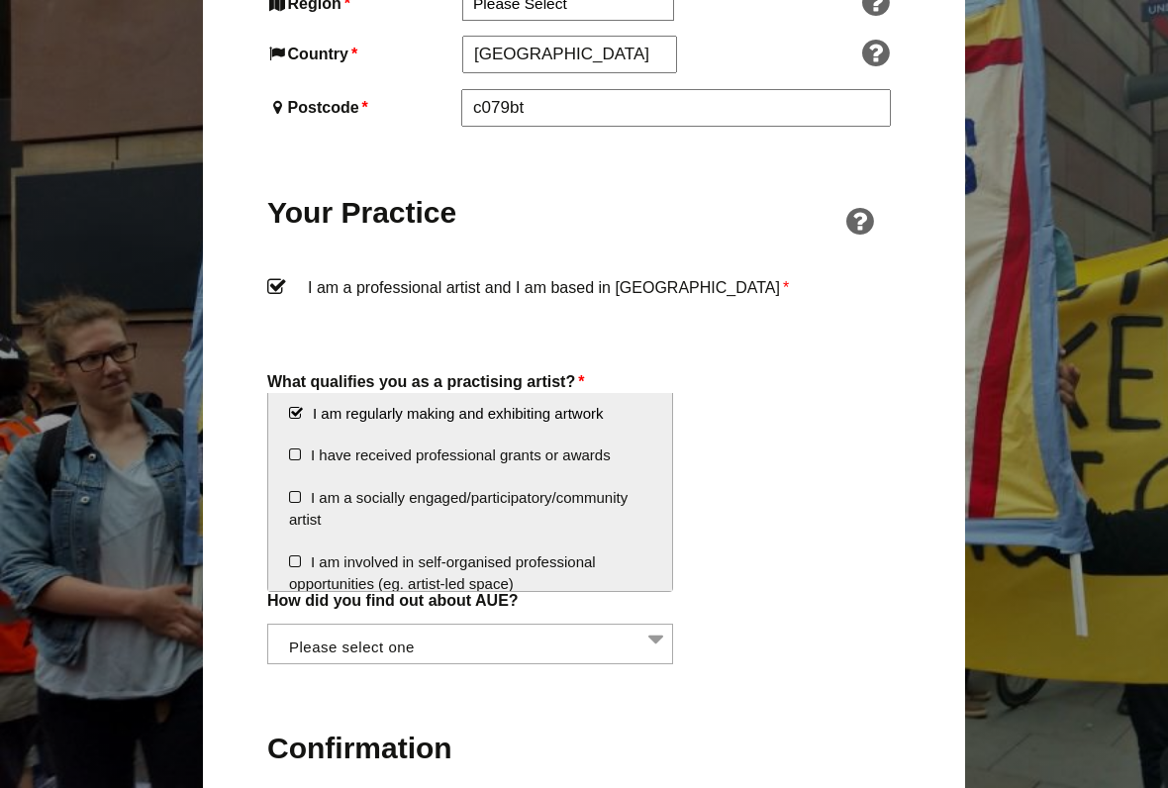
click at [303, 511] on li "I am a socially engaged/participatory/community artist" at bounding box center [470, 509] width 404 height 64
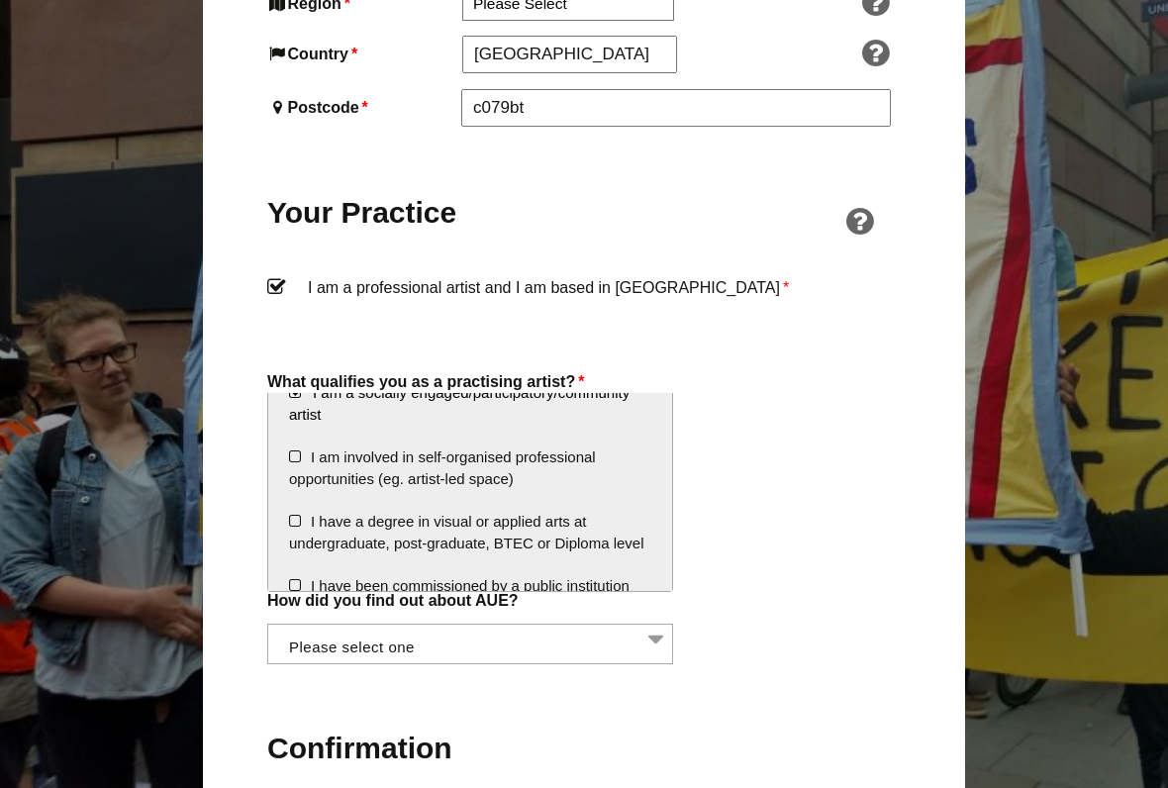
scroll to position [115, 0]
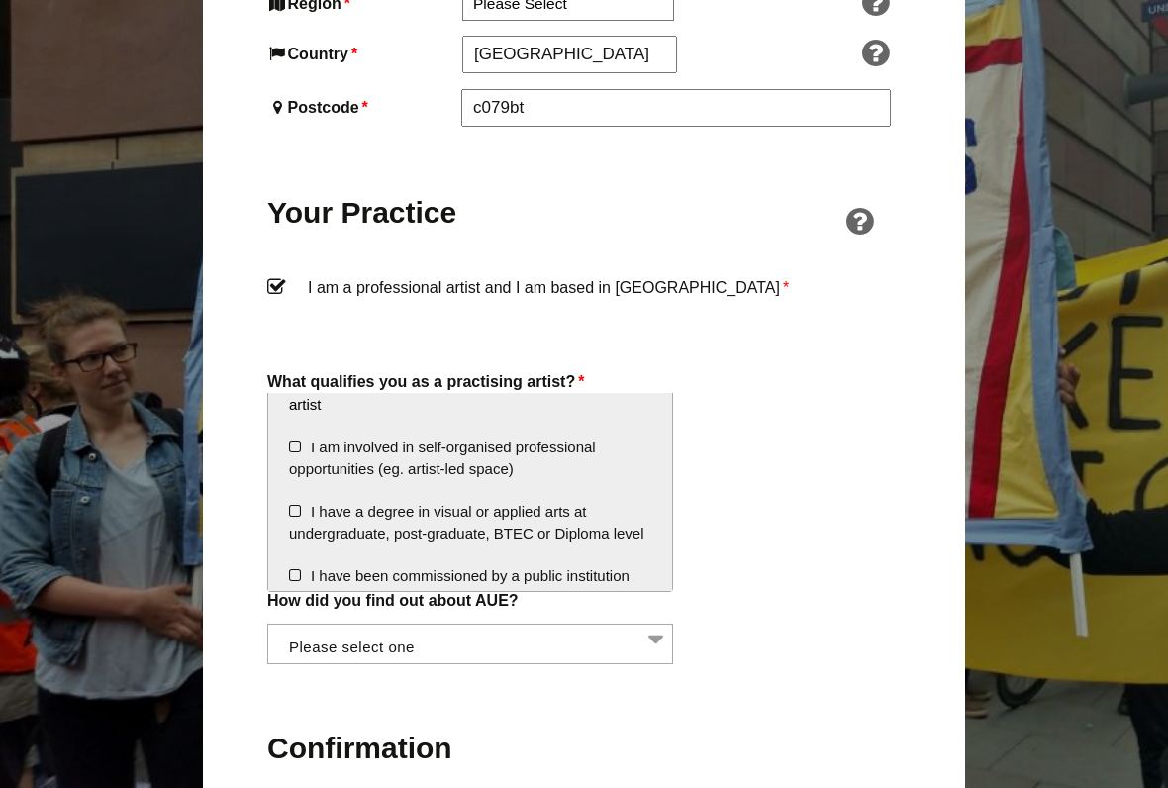
click at [291, 507] on li "I have a degree in visual or applied arts at undergraduate, post-graduate, BTEC…" at bounding box center [470, 523] width 404 height 64
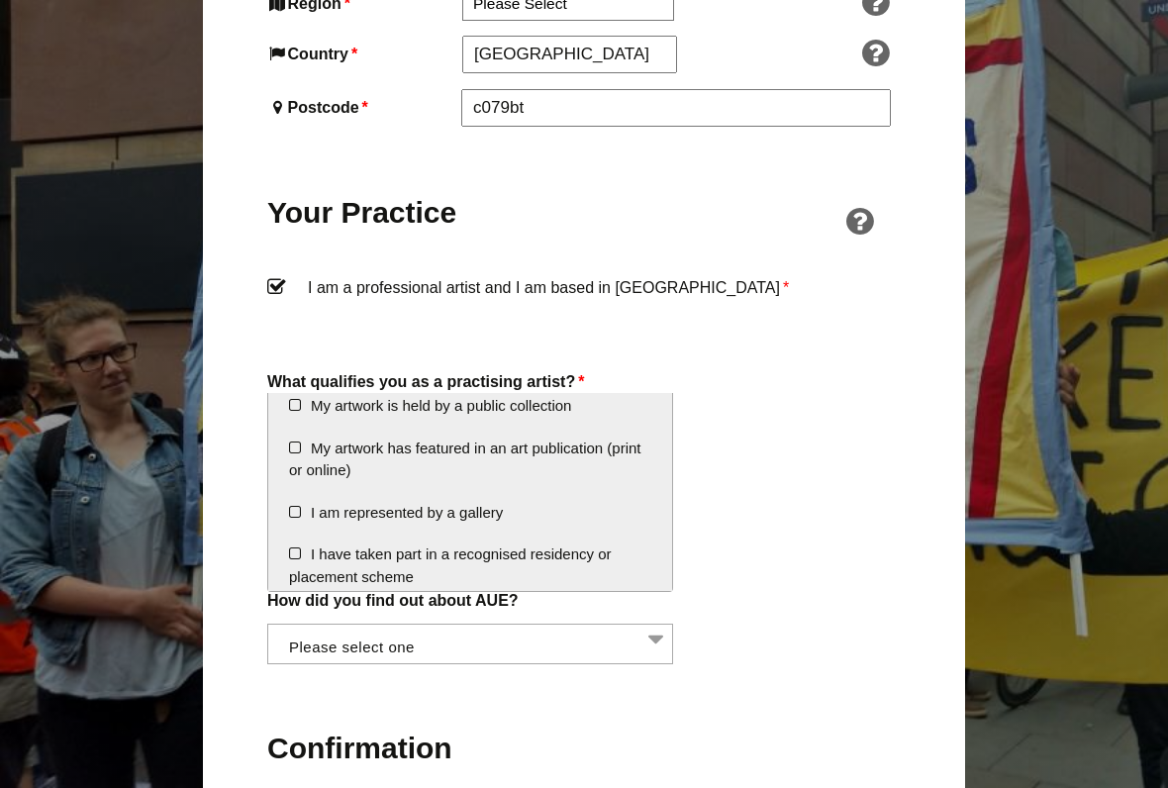
scroll to position [327, 0]
click at [294, 548] on li "I have taken part in a recognised residency or placement scheme" at bounding box center [470, 565] width 404 height 64
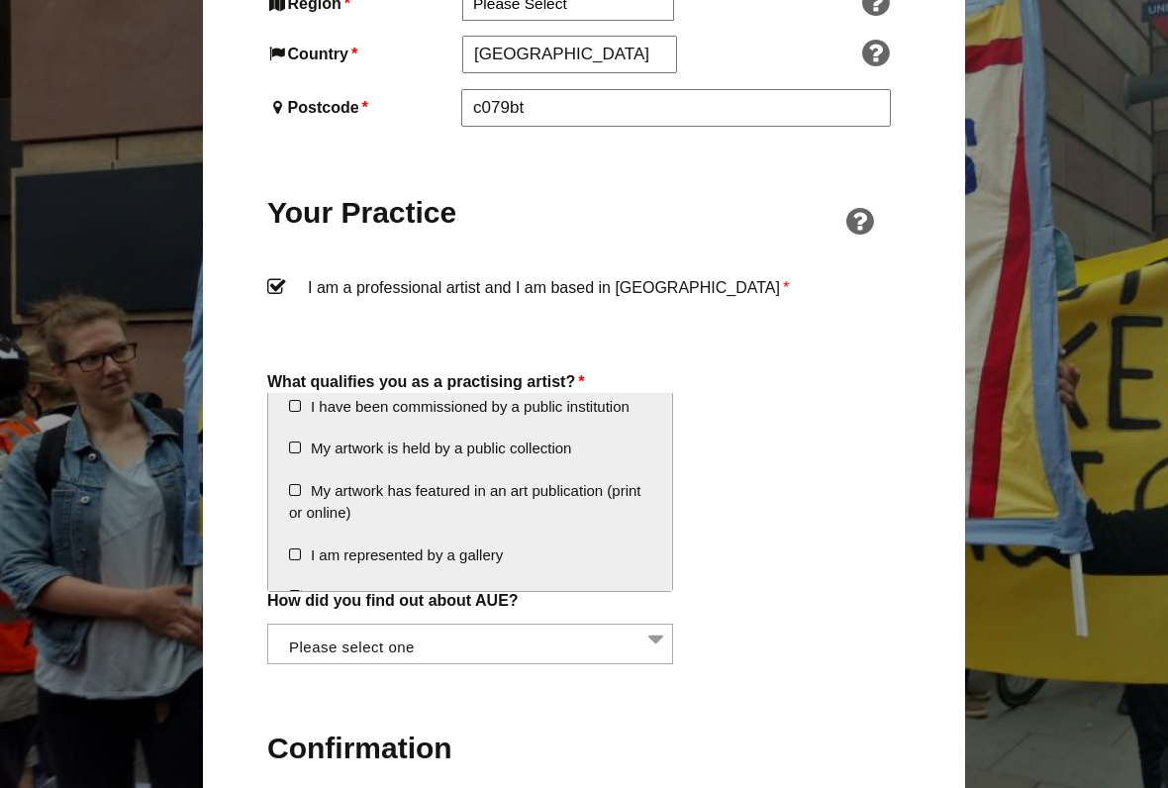
scroll to position [283, 0]
click at [290, 444] on li "My artwork is held by a public collection" at bounding box center [470, 450] width 404 height 43
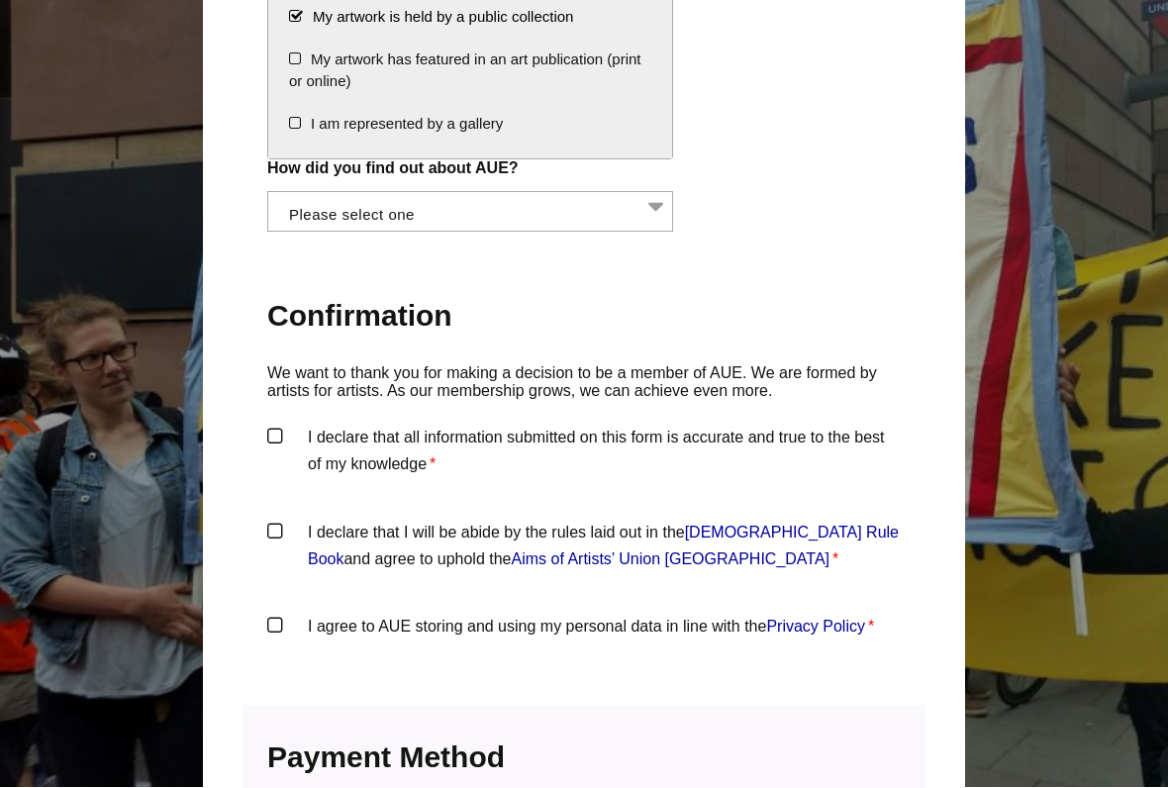
scroll to position [1841, 0]
click at [277, 423] on label "I declare that all information submitted on this form is accurate and true to t…" at bounding box center [583, 452] width 633 height 59
click at [0, 0] on input "I declare that all information submitted on this form is accurate and true to t…" at bounding box center [0, 0] width 0 height 0
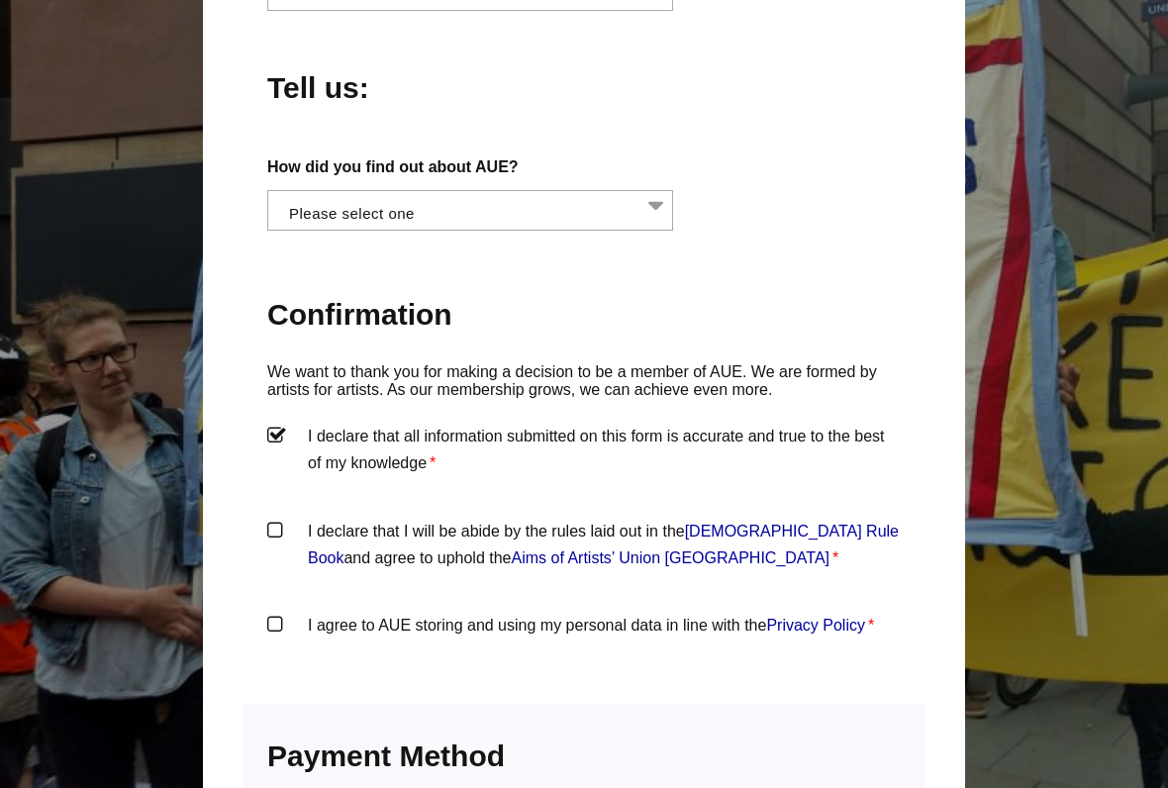
click at [267, 518] on label "I declare that I will be abide by the rules laid out in the Artists' Union Engl…" at bounding box center [583, 547] width 633 height 59
click at [0, 0] on input "I declare that I will be abide by the rules laid out in the Artists' Union Engl…" at bounding box center [0, 0] width 0 height 0
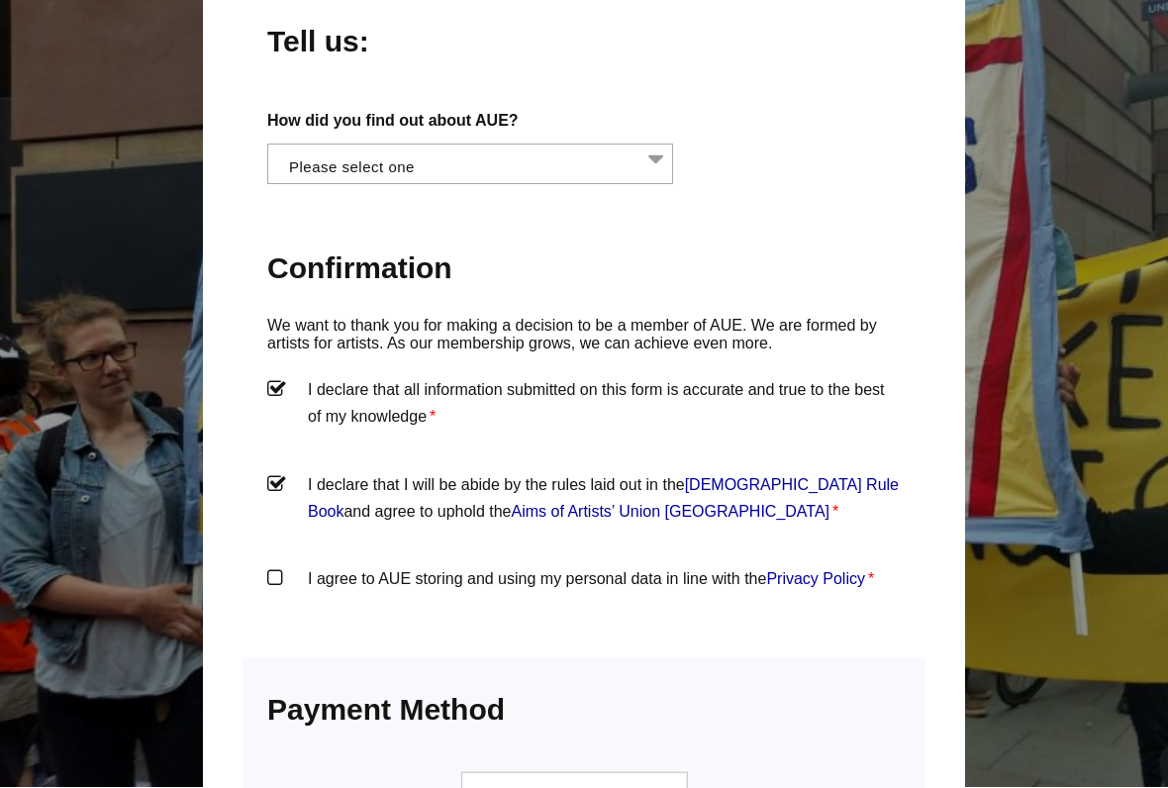
scroll to position [1889, 0]
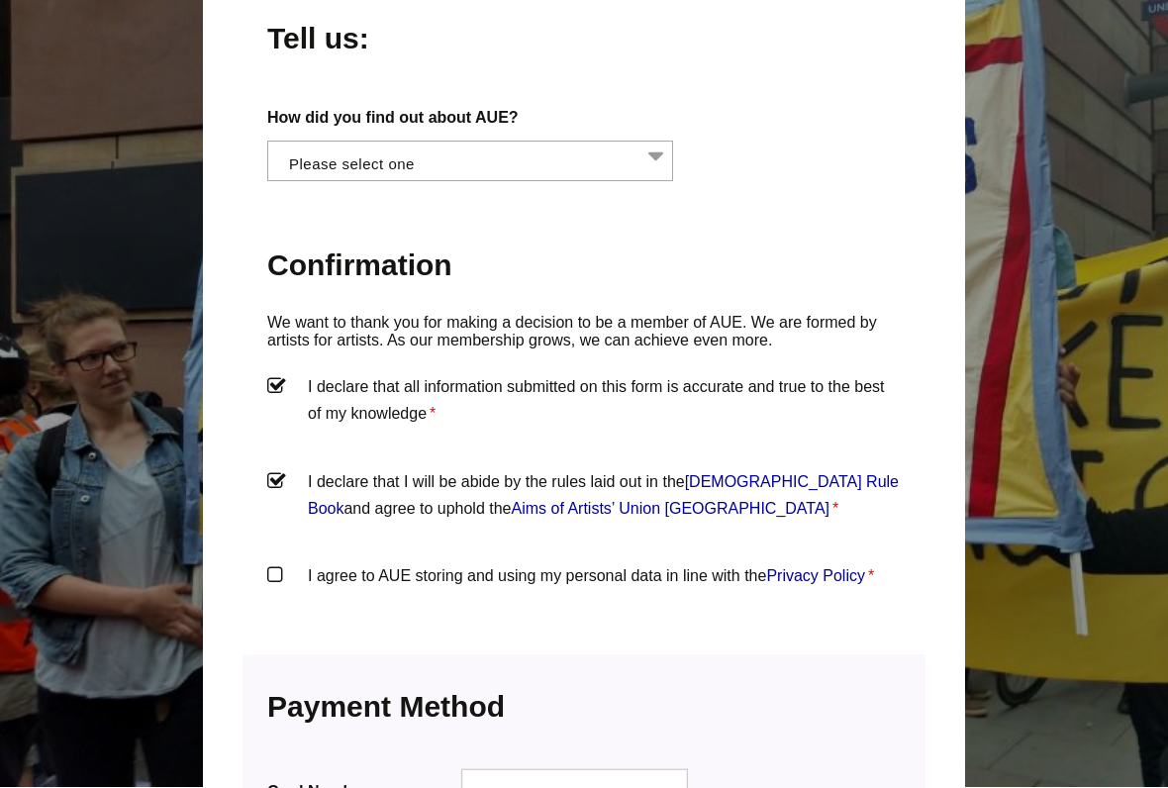
click at [267, 563] on label "I agree to AUE storing and using my personal data in line with the Privacy Poli…" at bounding box center [583, 592] width 633 height 59
click at [0, 0] on input "I agree to AUE storing and using my personal data in line with the Privacy Poli…" at bounding box center [0, 0] width 0 height 0
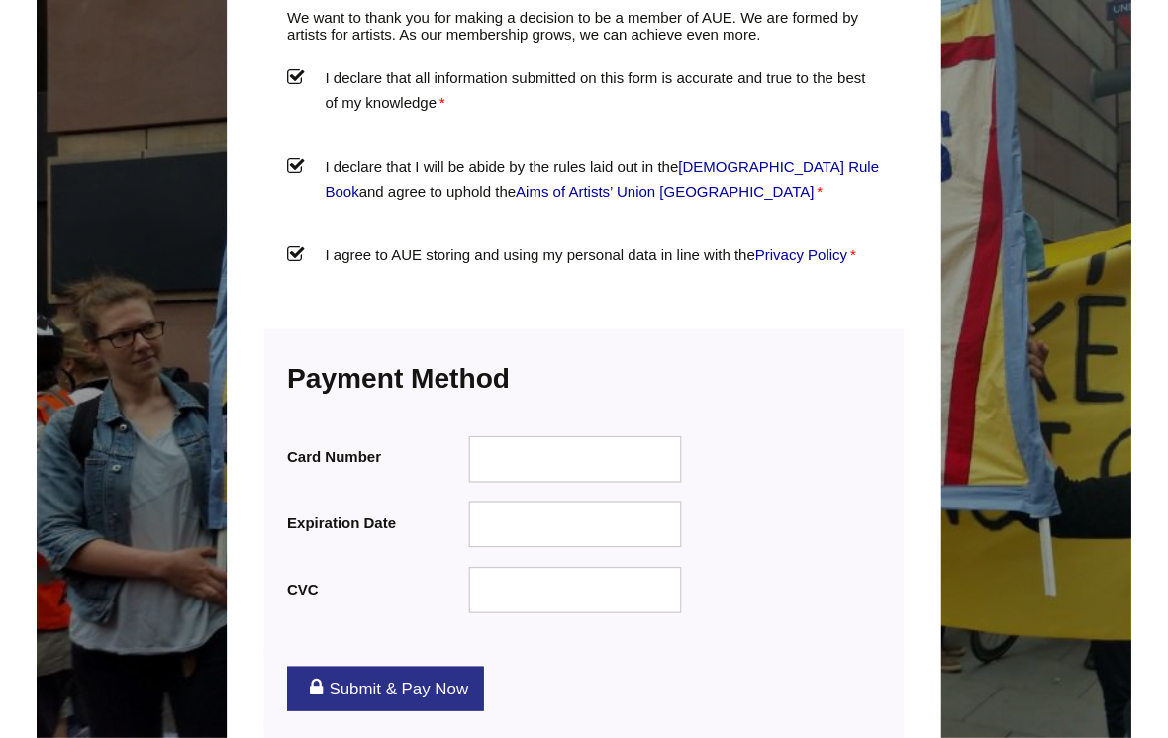
scroll to position [2195, 0]
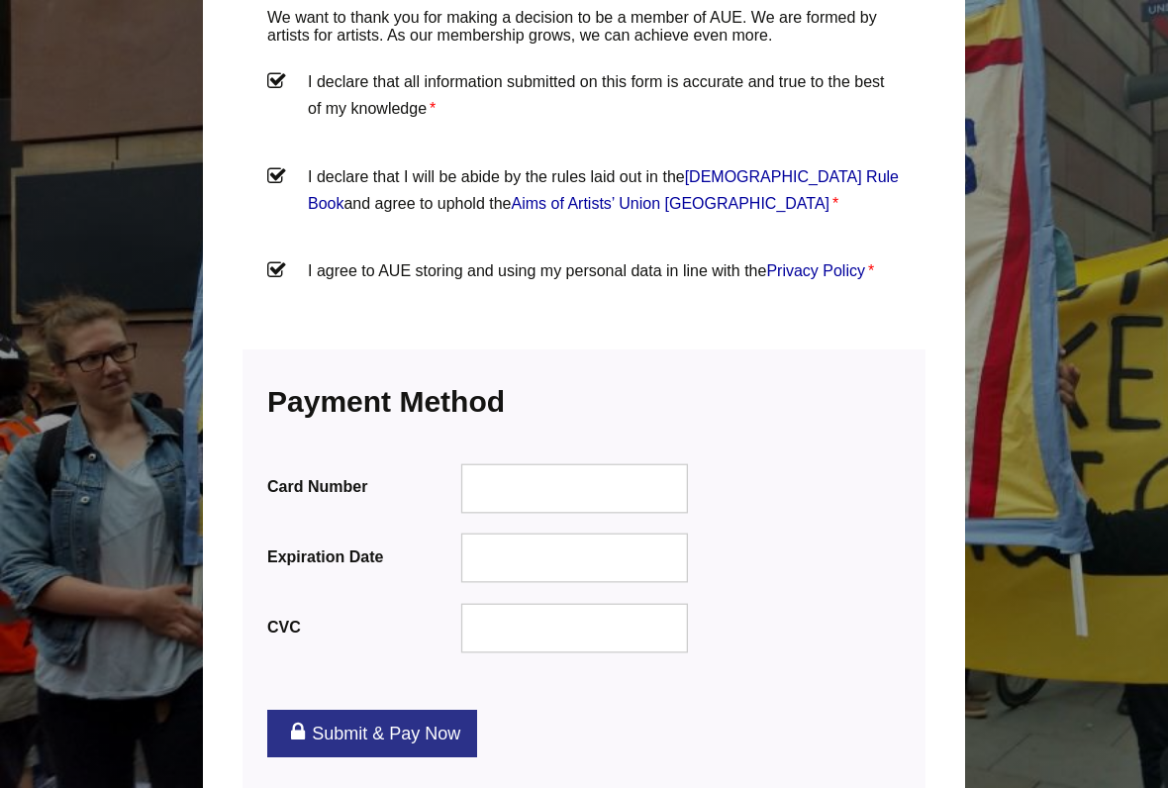
click at [501, 463] on div at bounding box center [575, 487] width 228 height 49
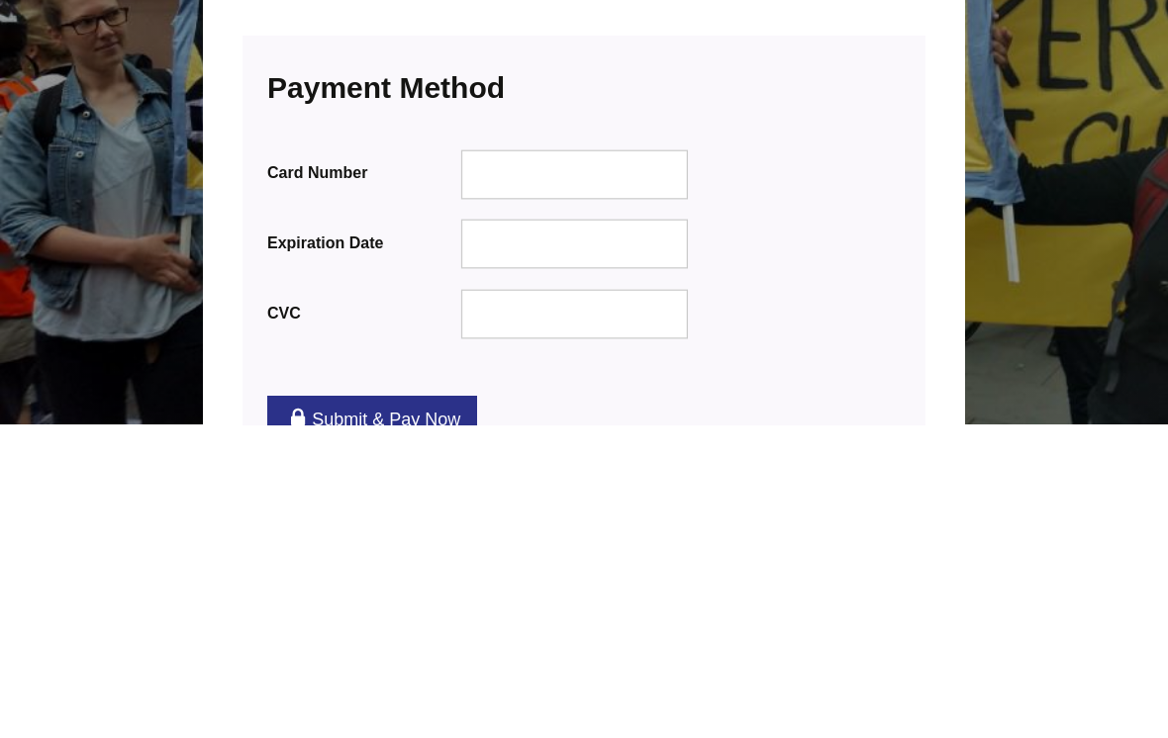
click at [506, 604] on div at bounding box center [575, 628] width 228 height 49
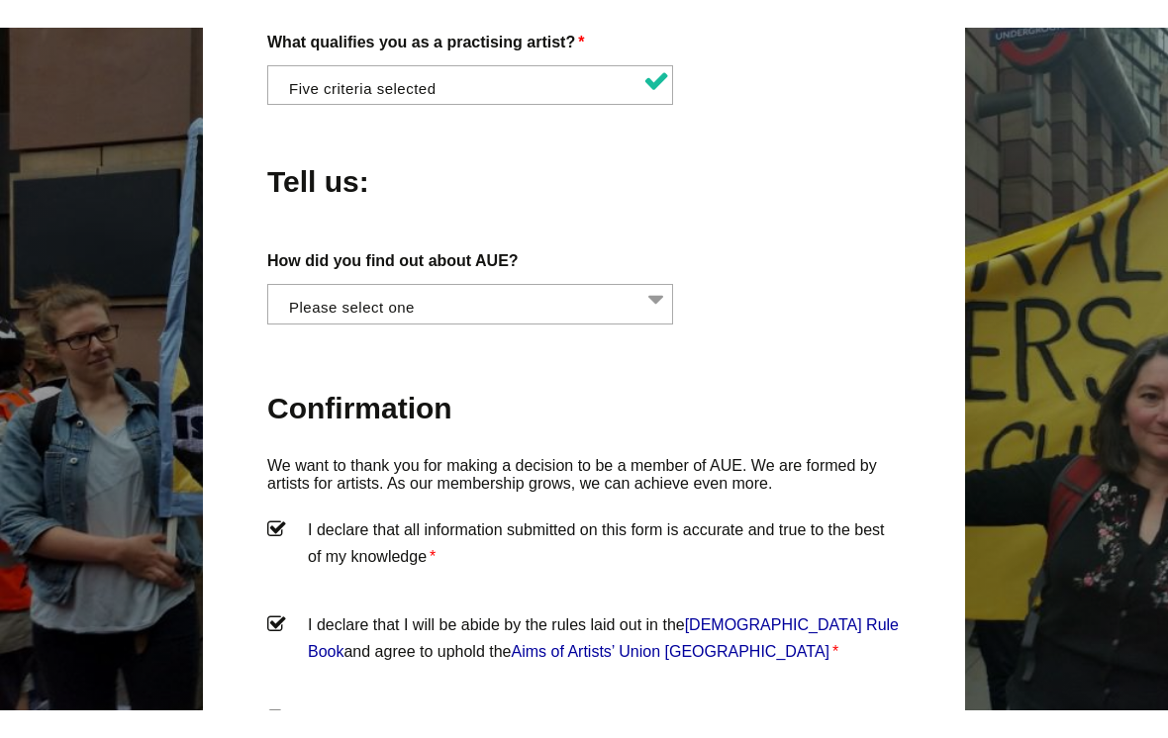
scroll to position [1766, 0]
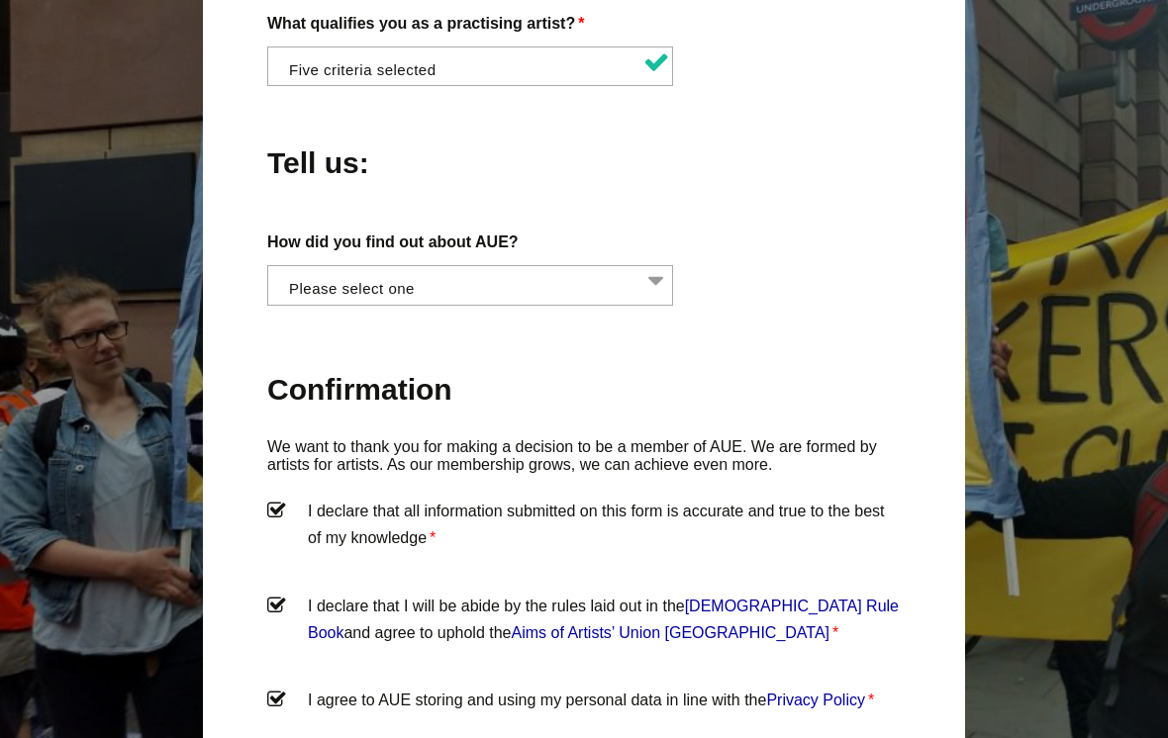
click at [656, 266] on li at bounding box center [476, 283] width 406 height 34
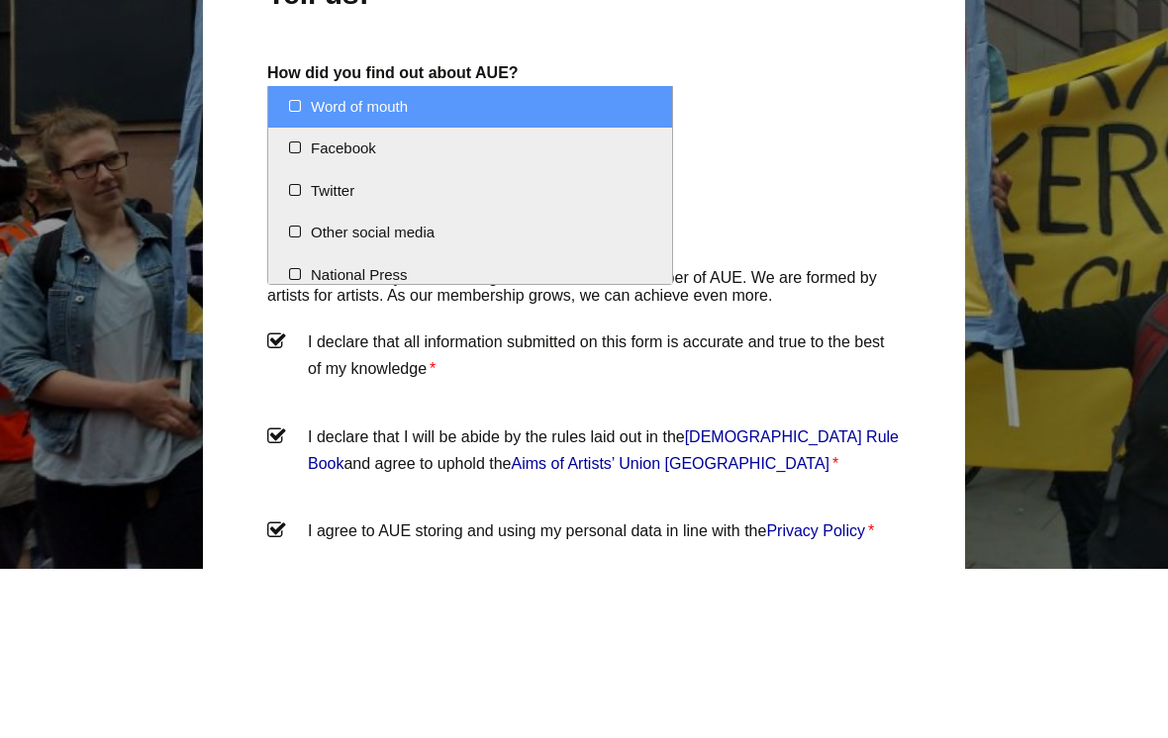
scroll to position [0, 0]
select select "Word of mouth"
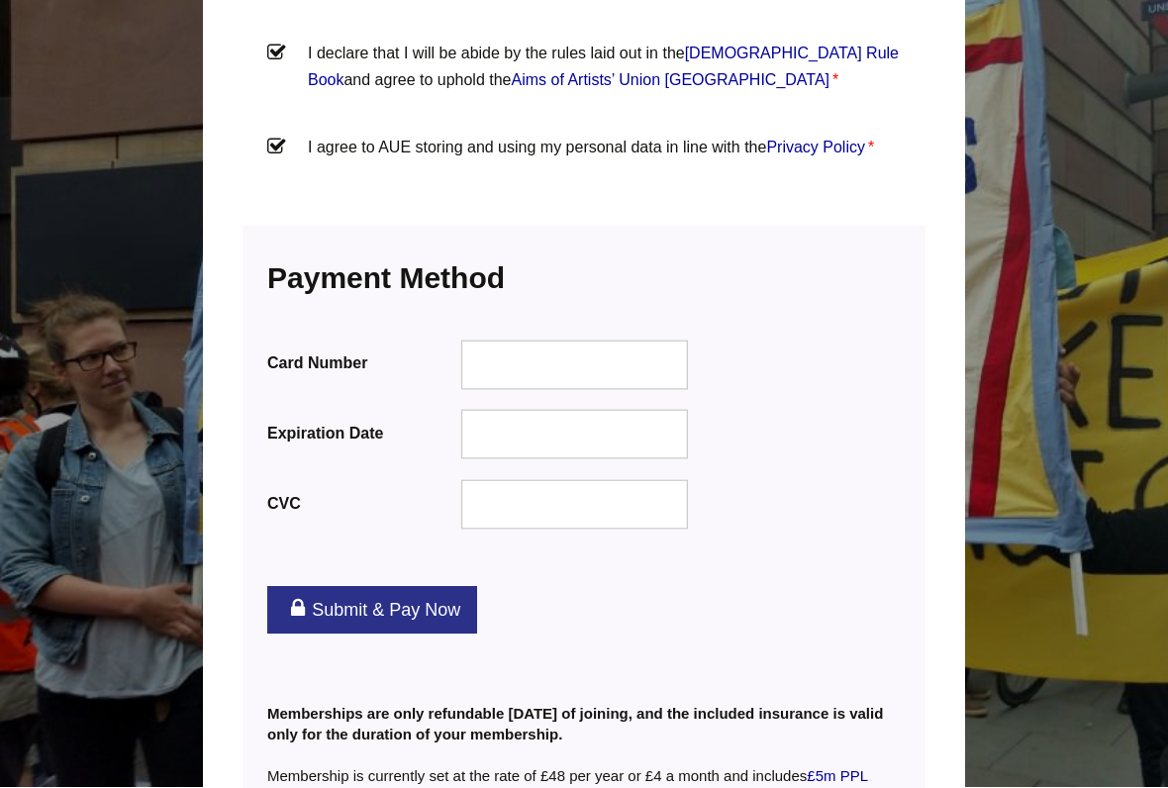
scroll to position [2336, 0]
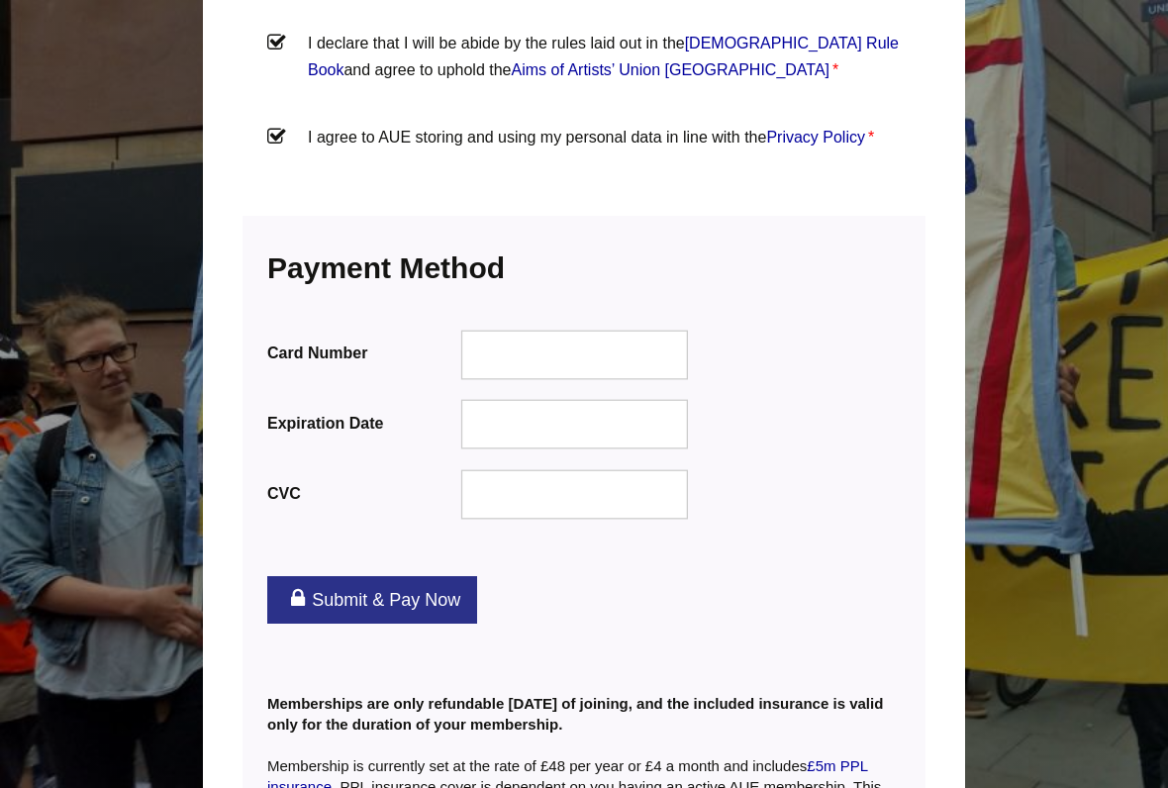
click at [408, 576] on link "Submit & Pay Now" at bounding box center [372, 600] width 210 height 48
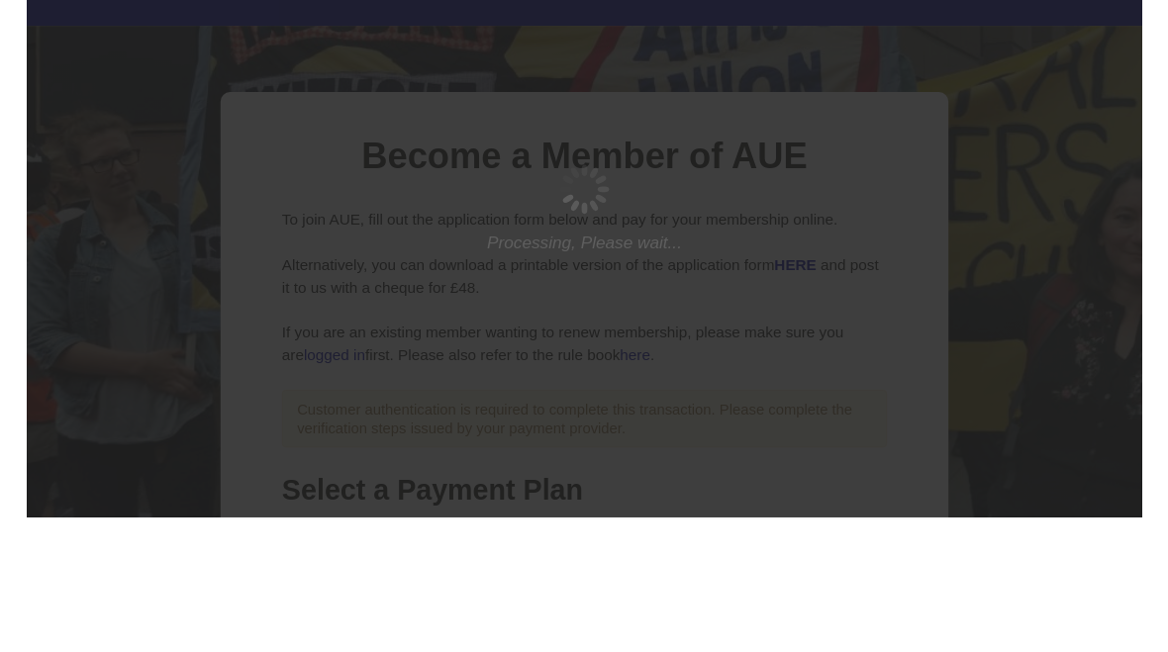
scroll to position [142, 0]
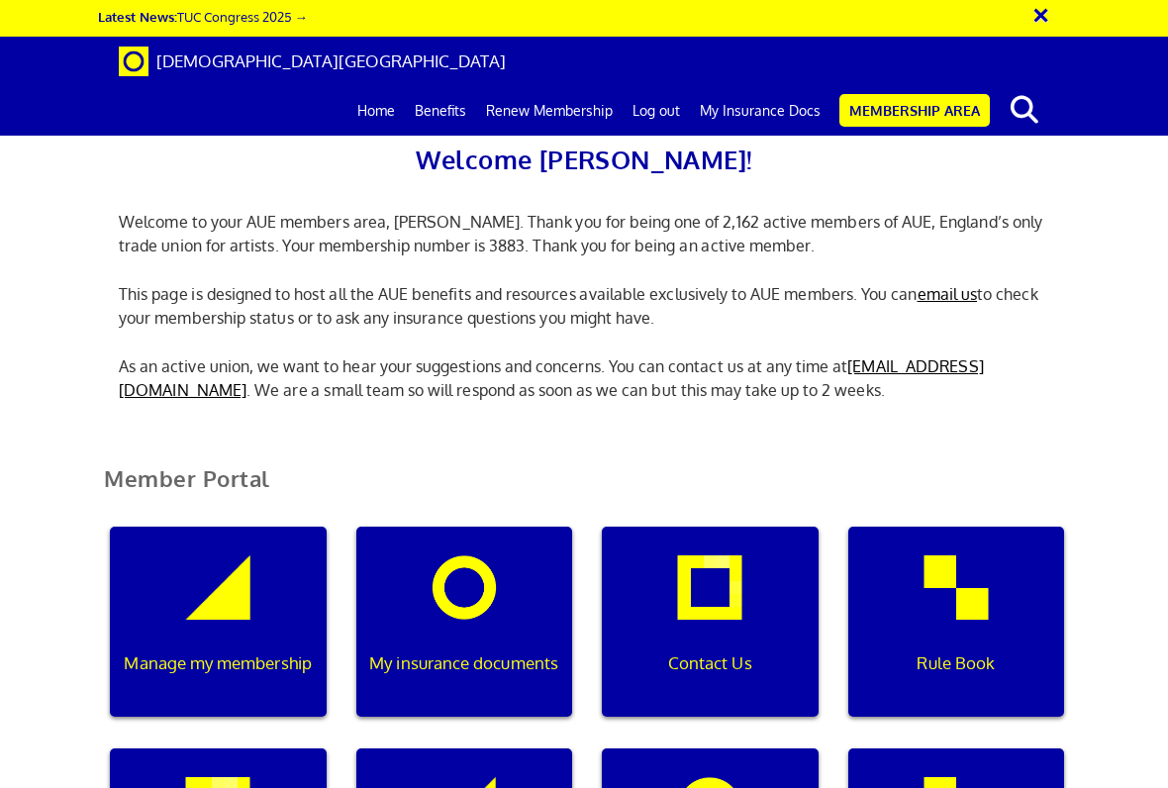
scroll to position [284, 0]
click at [481, 526] on div "My insurance documents" at bounding box center [464, 621] width 217 height 190
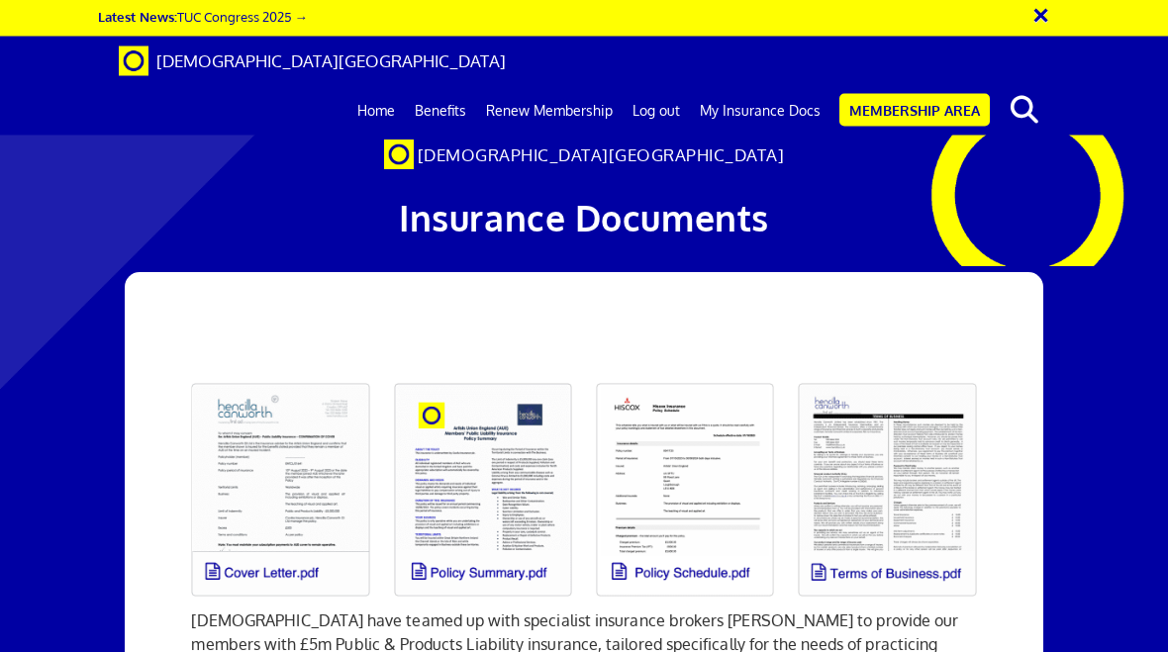
scroll to position [124, 0]
click at [267, 372] on link at bounding box center [280, 491] width 202 height 238
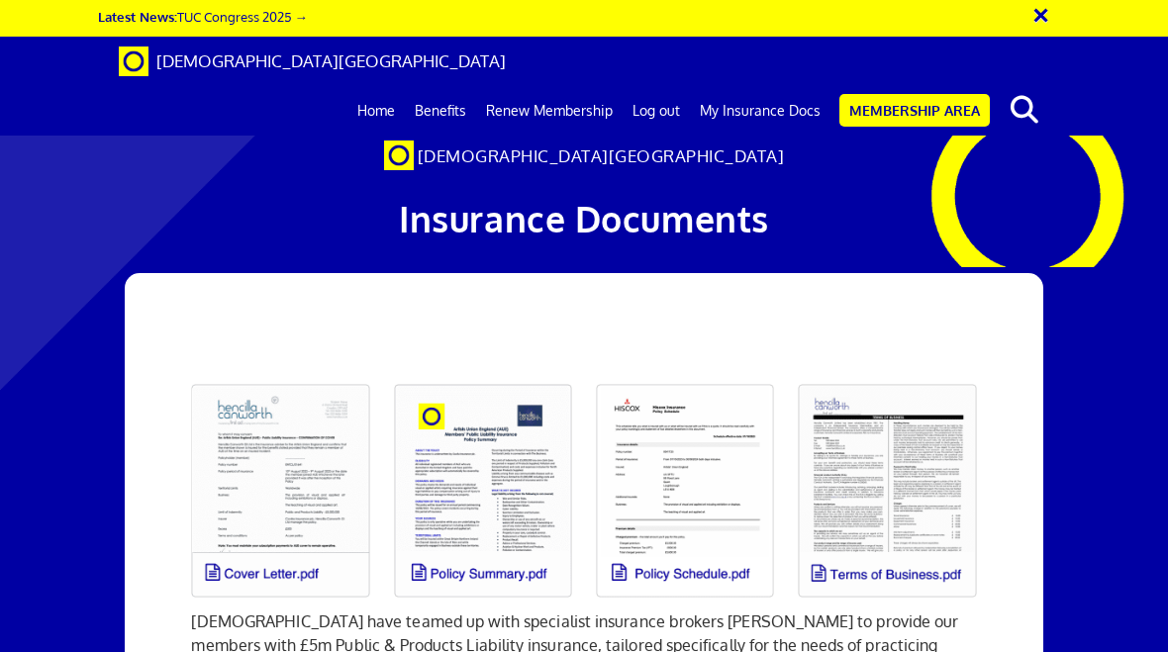
click at [479, 393] on link at bounding box center [483, 491] width 202 height 238
